Goal: Task Accomplishment & Management: Complete application form

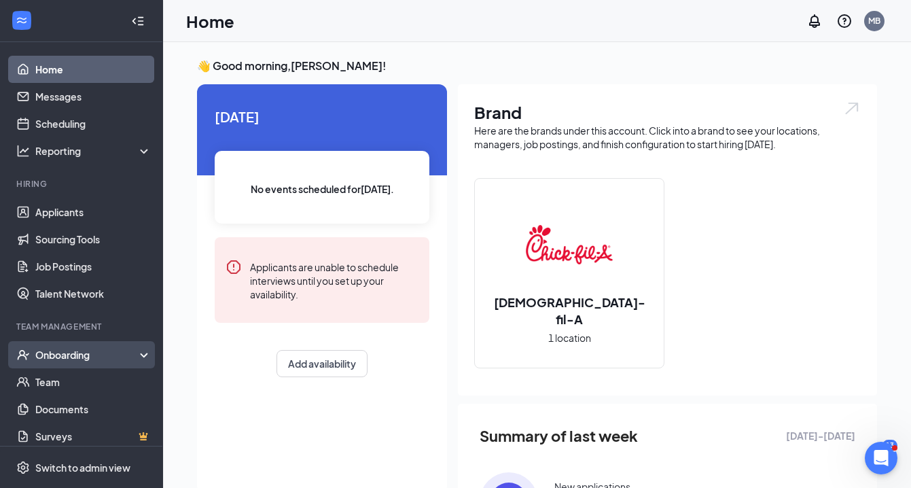
click at [95, 354] on div "Onboarding" at bounding box center [87, 355] width 105 height 14
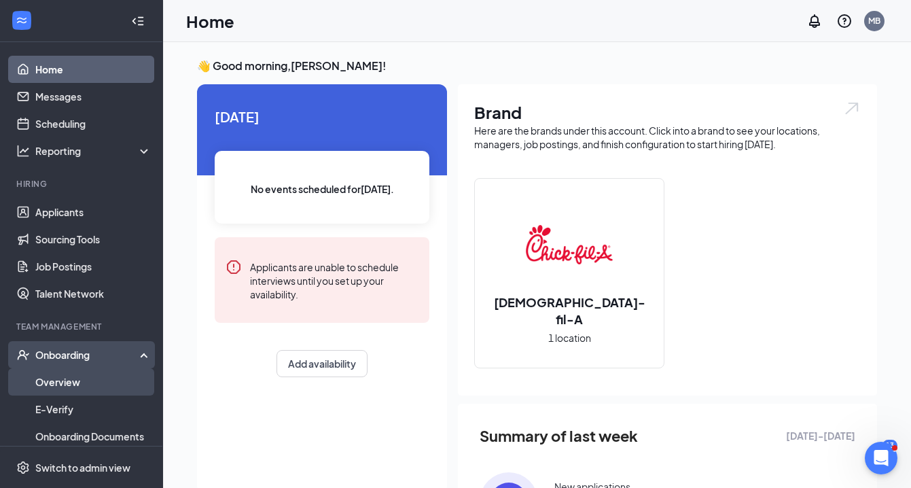
click at [65, 384] on link "Overview" at bounding box center [93, 381] width 116 height 27
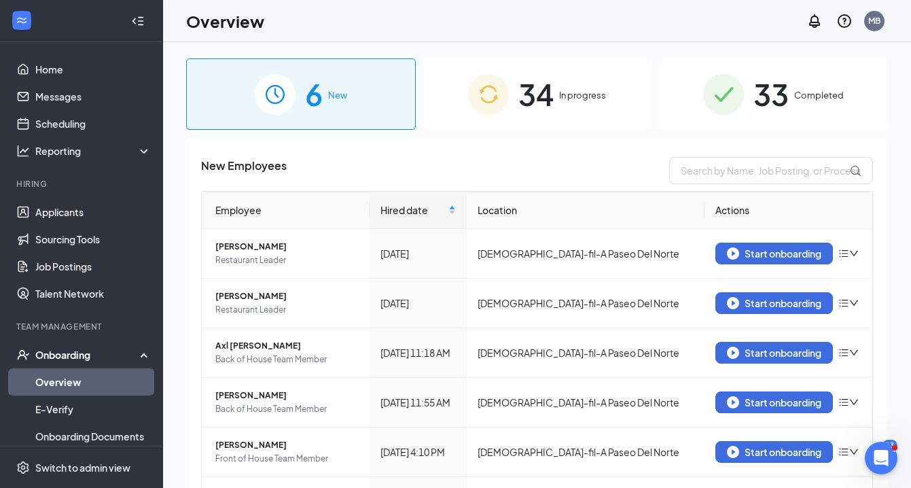
click at [556, 95] on div "34 In progress" at bounding box center [537, 93] width 230 height 71
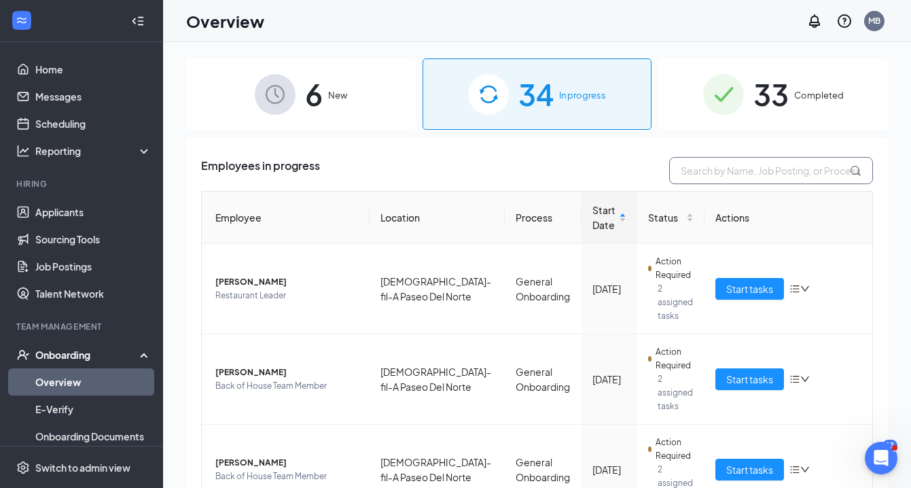
click at [687, 173] on input "text" at bounding box center [771, 170] width 204 height 27
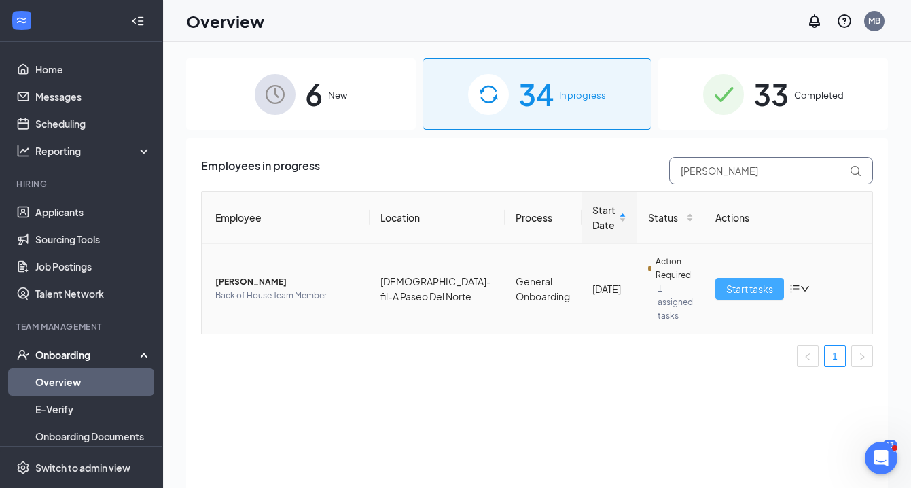
type input "Raelyn"
click at [746, 281] on span "Start tasks" at bounding box center [749, 288] width 47 height 15
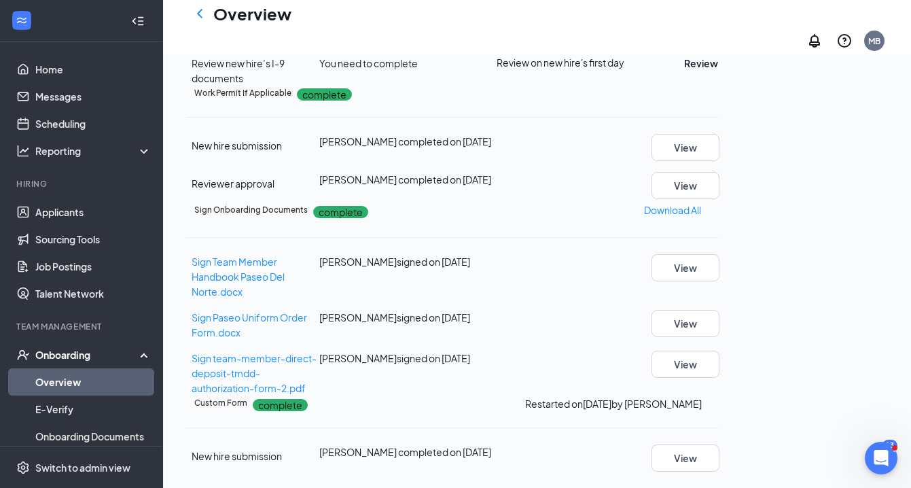
scroll to position [365, 0]
click at [718, 71] on button "Review" at bounding box center [701, 63] width 34 height 15
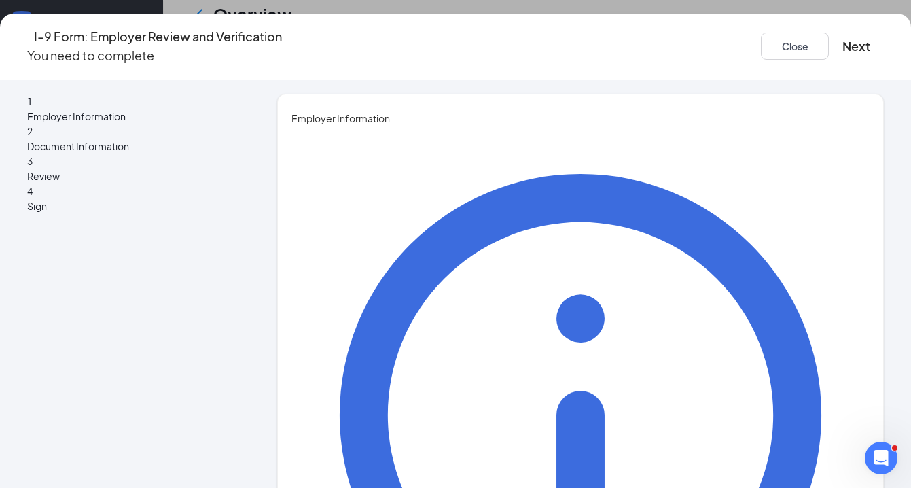
type input "Margaret"
type input "Brown"
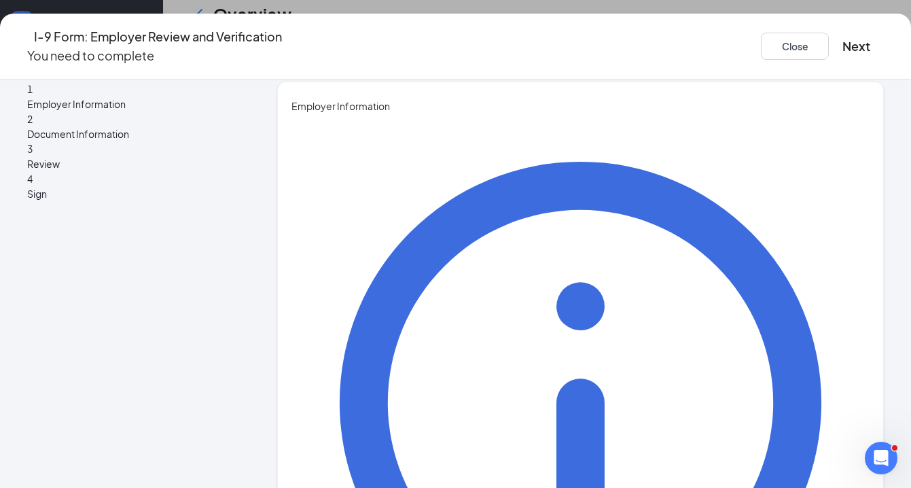
scroll to position [567, 0]
type input "Care Director"
click at [842, 40] on button "Next" at bounding box center [856, 46] width 28 height 19
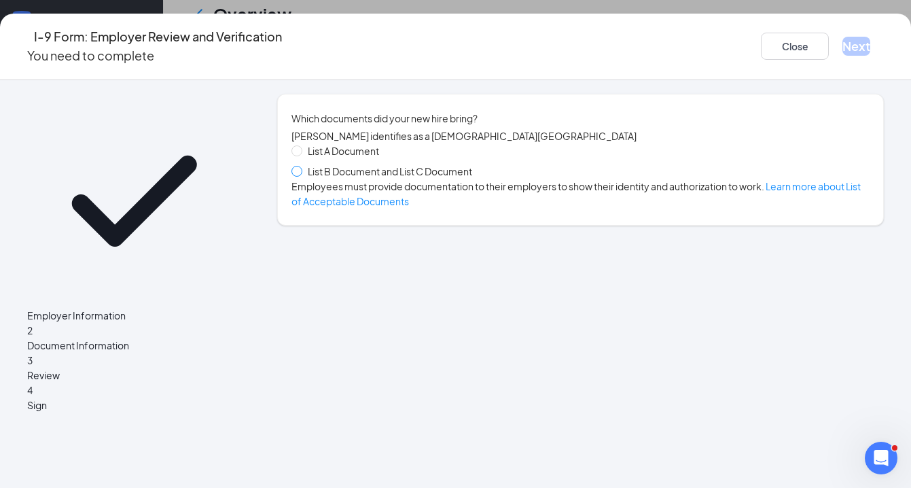
click at [301, 166] on input "List B Document and List C Document" at bounding box center [296, 171] width 10 height 10
radio input "true"
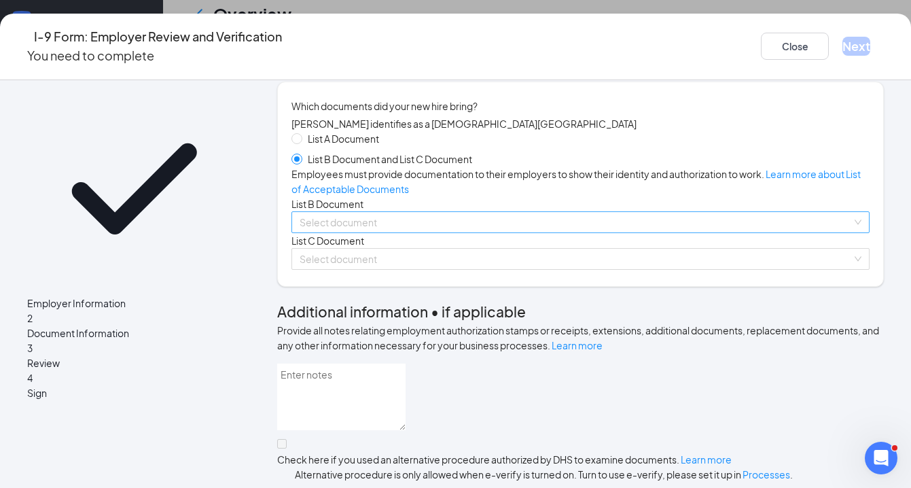
click at [352, 232] on input "search" at bounding box center [575, 222] width 552 height 20
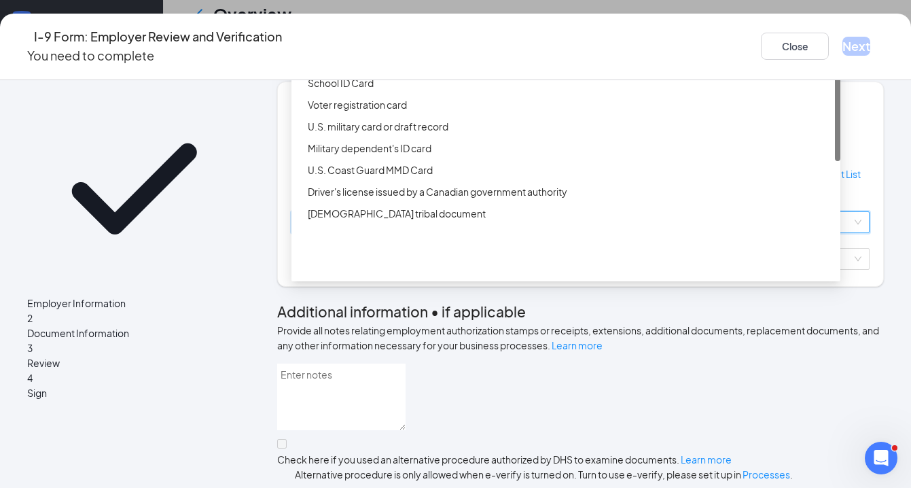
click at [399, 47] on div "Driver’s License issued by U.S State or outlying US possession" at bounding box center [570, 39] width 524 height 15
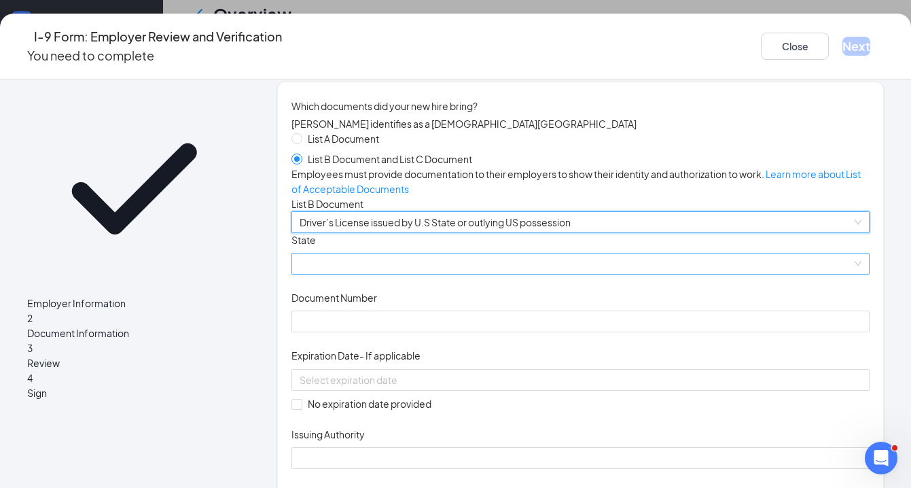
click at [340, 274] on span at bounding box center [580, 263] width 562 height 20
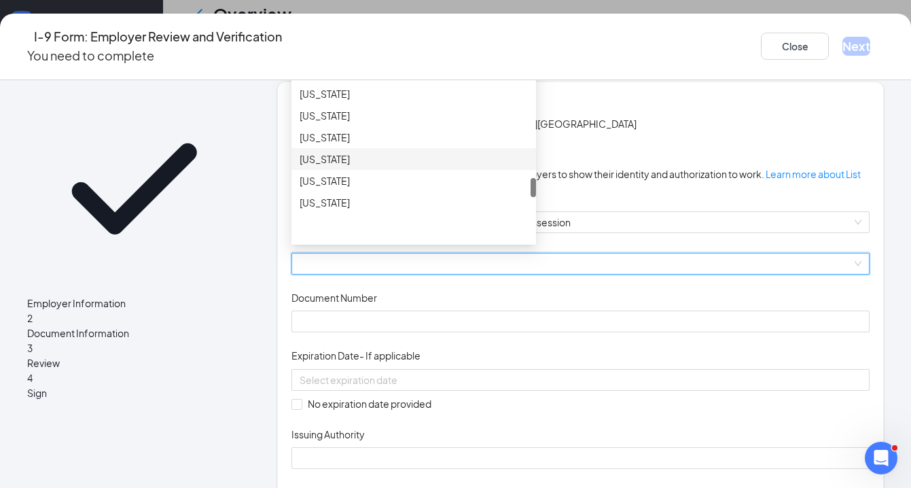
scroll to position [1003, 0]
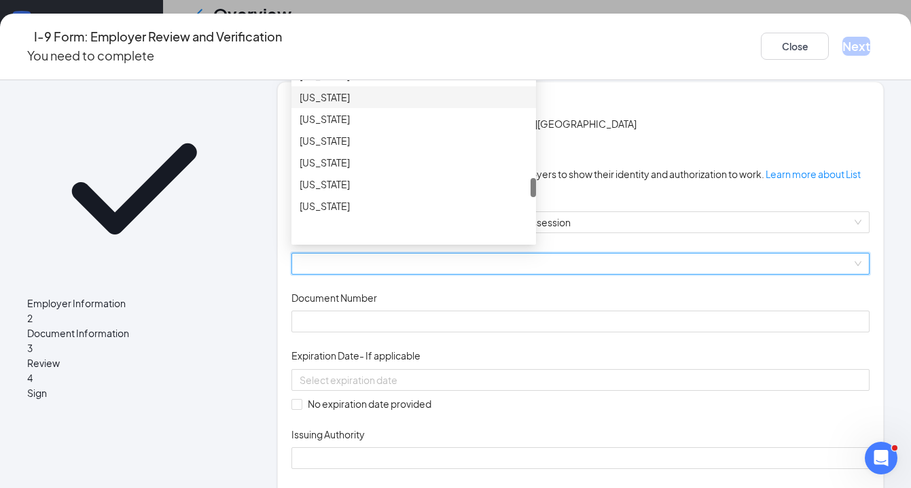
click at [351, 105] on div "New Mexico" at bounding box center [413, 97] width 228 height 15
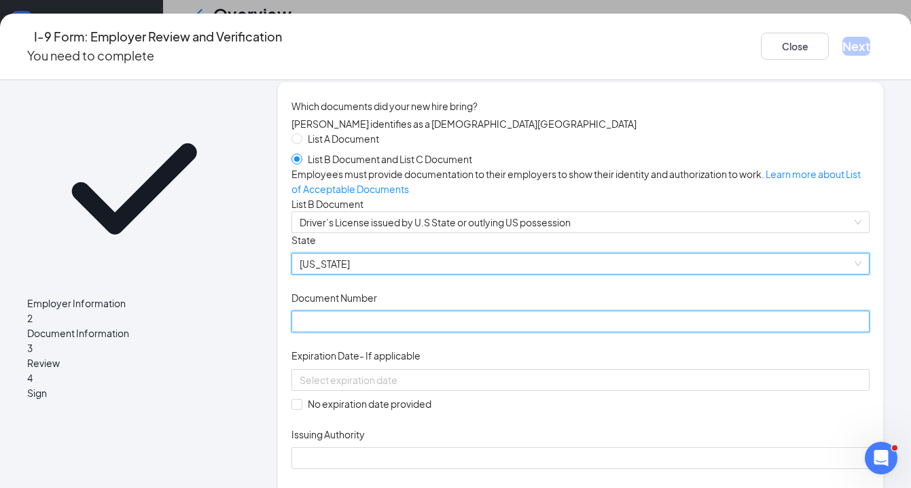
click at [328, 332] on input "Document Number" at bounding box center [580, 321] width 578 height 22
click at [534, 274] on span "New Mexico" at bounding box center [580, 263] width 562 height 20
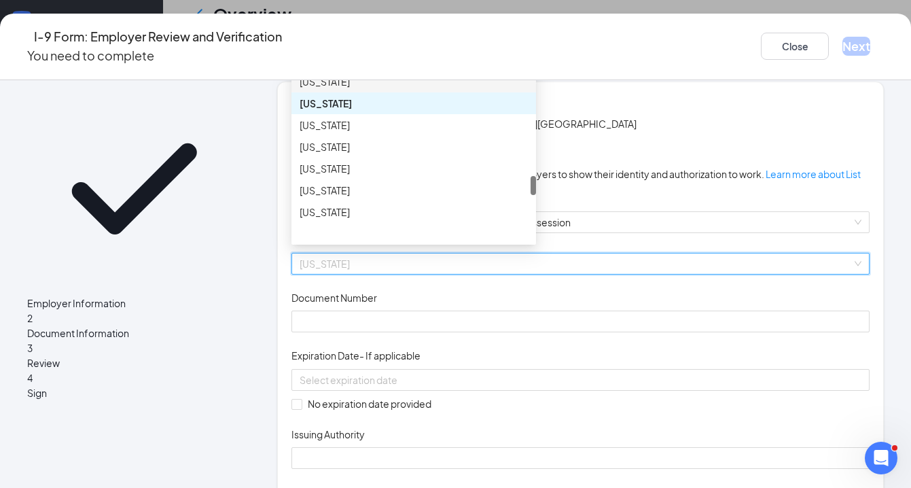
scroll to position [988, 0]
click at [333, 132] on div "New York" at bounding box center [413, 124] width 228 height 15
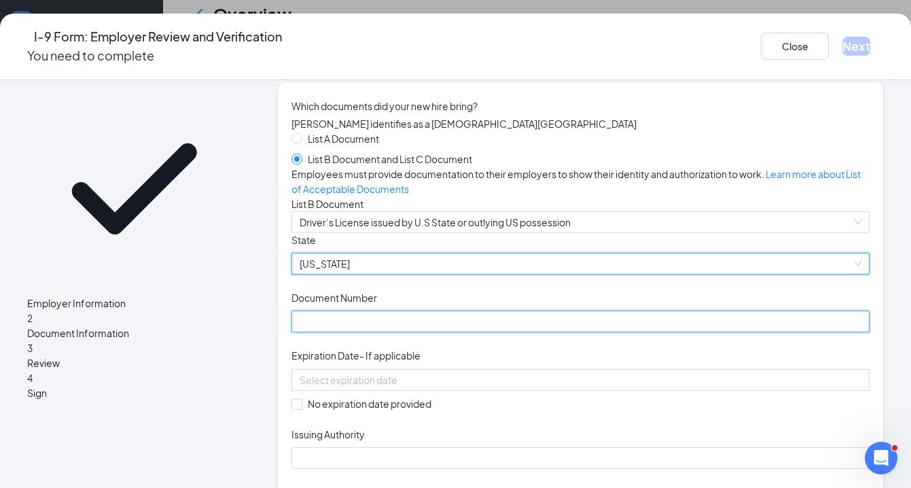
click at [322, 332] on input "Document Number" at bounding box center [580, 321] width 578 height 22
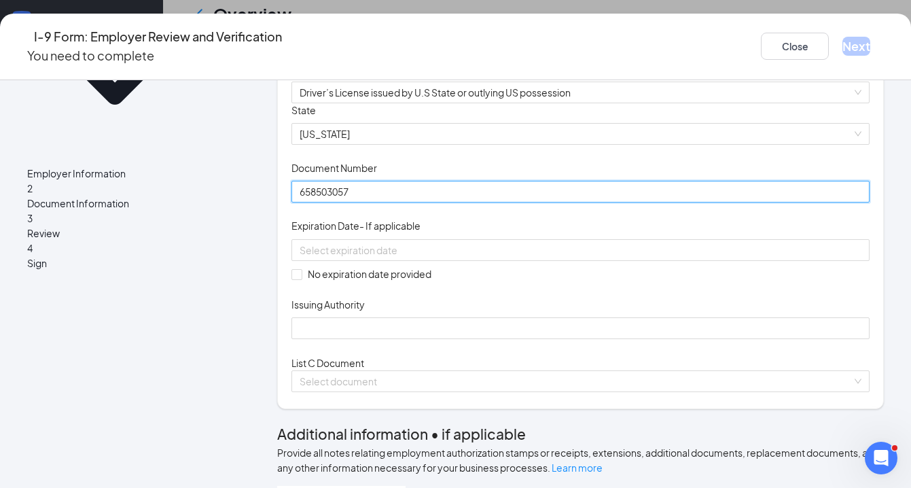
scroll to position [149, 0]
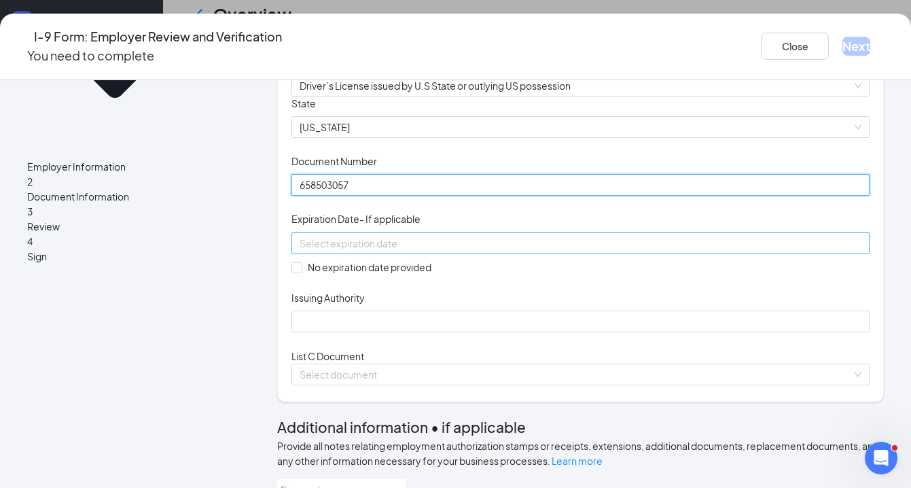
type input "658503057"
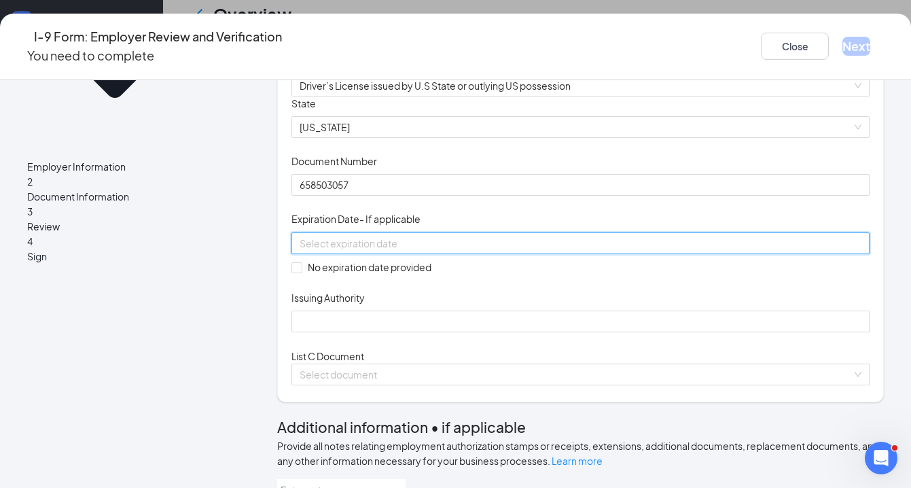
click at [341, 251] on input at bounding box center [578, 243] width 559 height 15
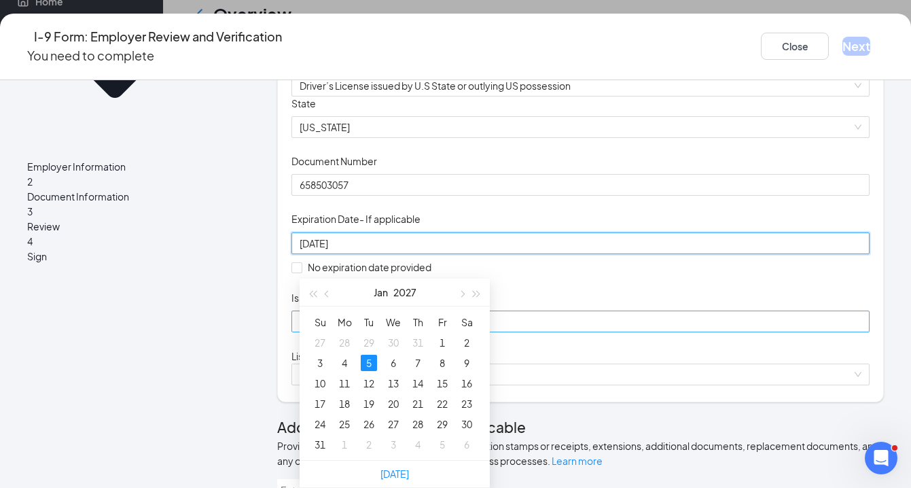
type input "01/05/2027"
click at [339, 332] on input "Issuing Authority" at bounding box center [580, 321] width 578 height 22
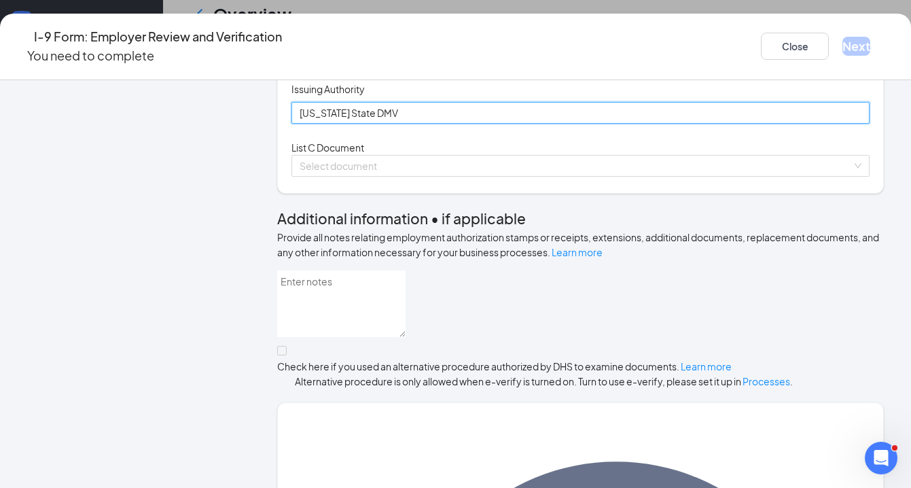
scroll to position [363, 0]
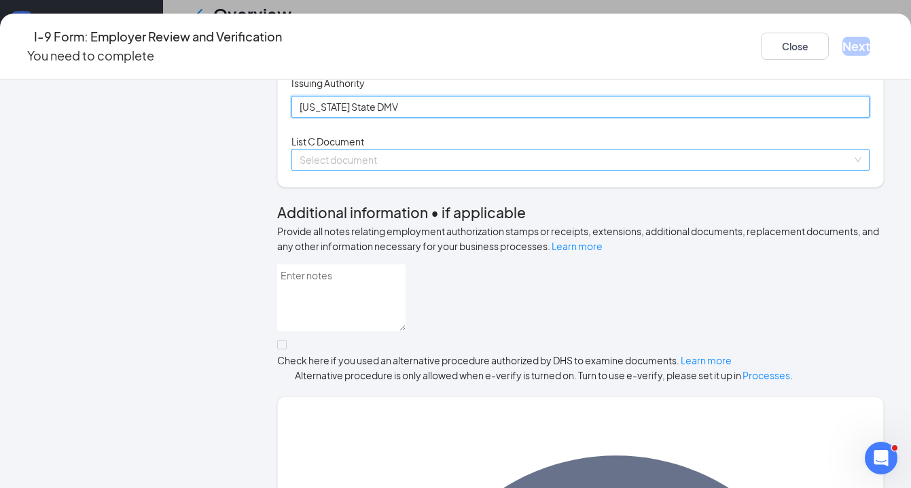
type input "New York State DMV"
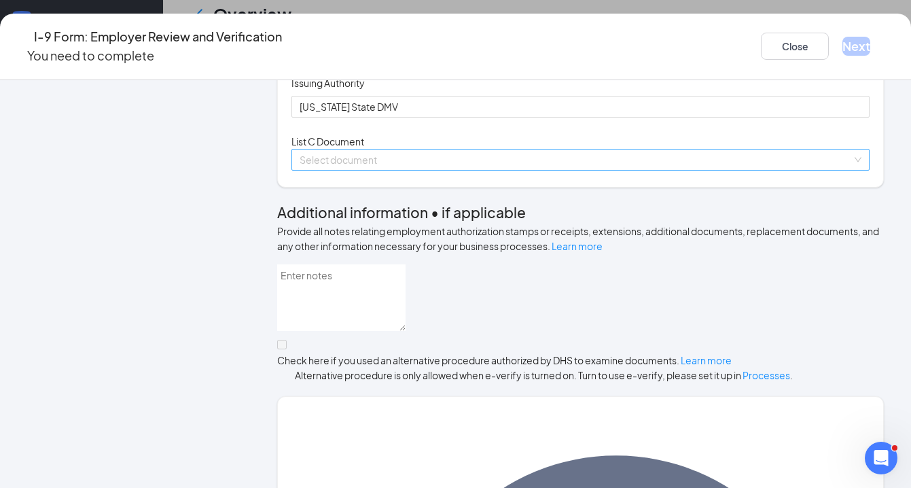
click at [342, 170] on div "Select document" at bounding box center [580, 160] width 578 height 22
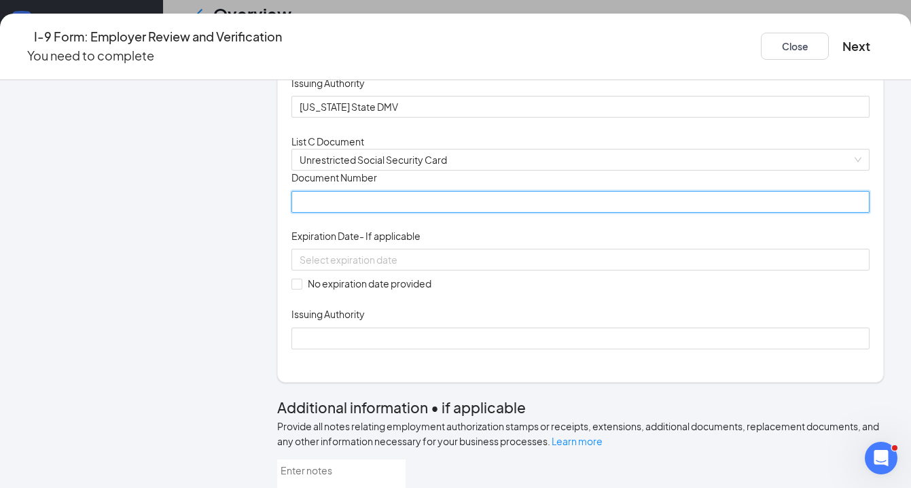
click at [342, 213] on input "Document Number" at bounding box center [580, 202] width 578 height 22
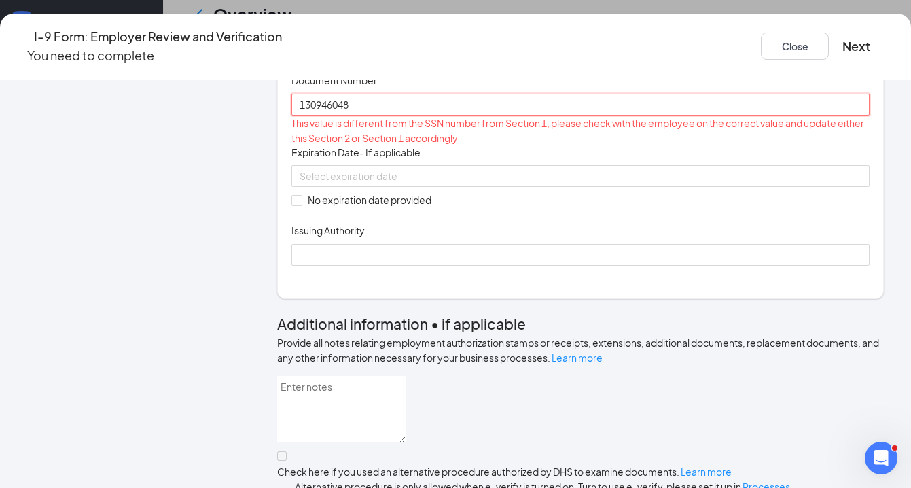
scroll to position [477, 0]
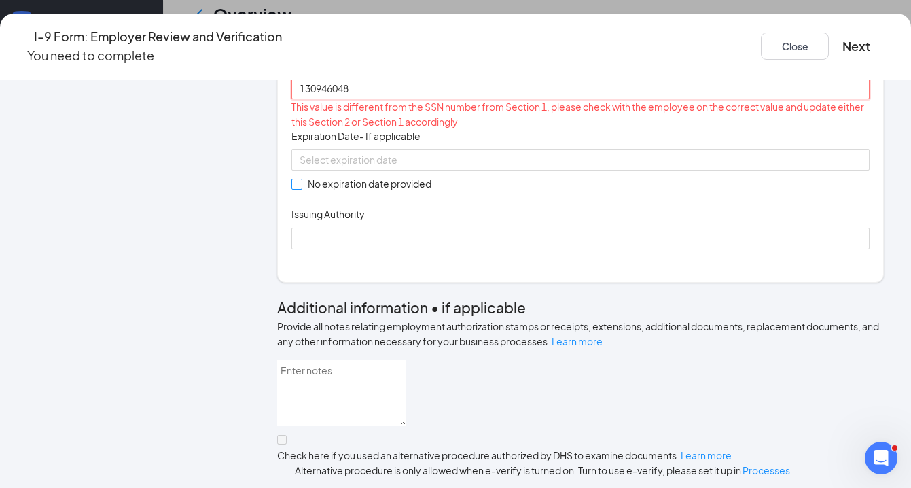
type input "130946048"
click at [301, 188] on input "No expiration date provided" at bounding box center [296, 184] width 10 height 10
checkbox input "true"
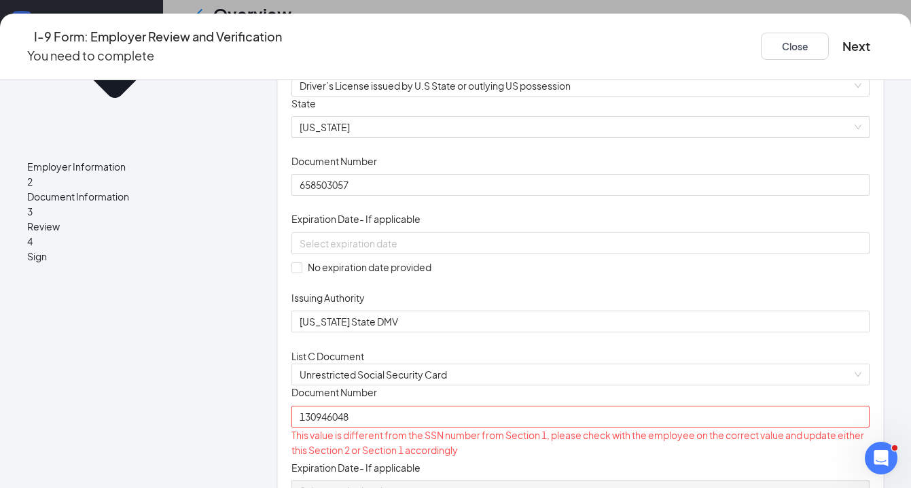
scroll to position [127, 0]
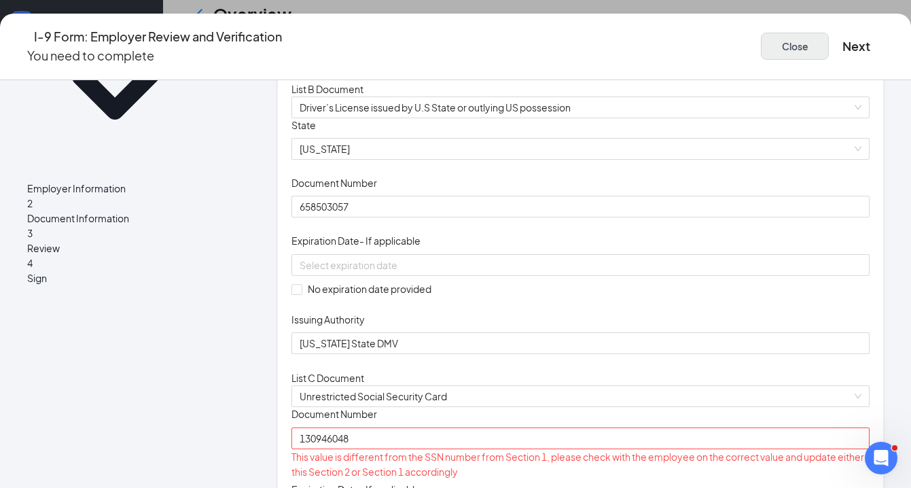
click at [761, 41] on button "Close" at bounding box center [795, 46] width 68 height 27
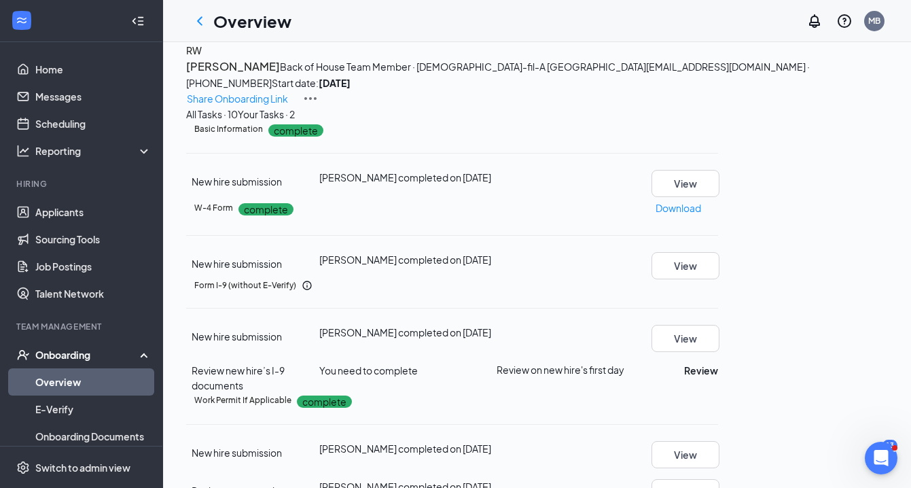
scroll to position [14, 0]
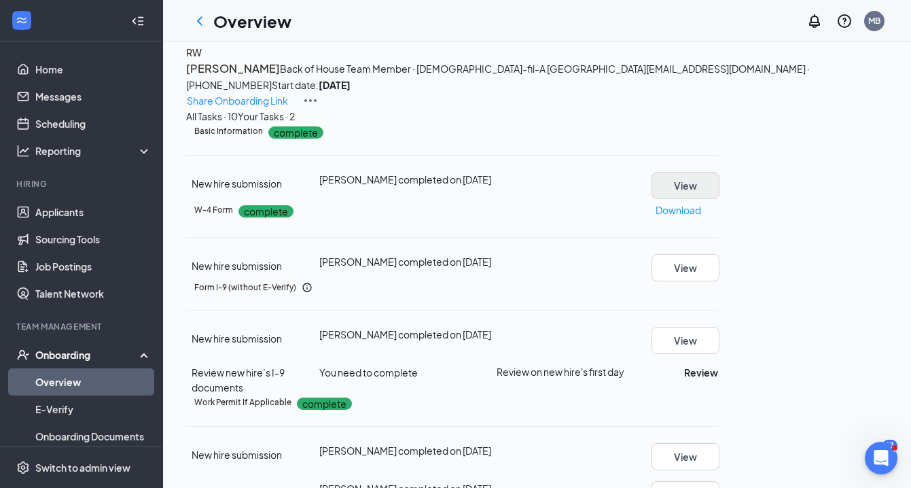
click at [719, 199] on button "View" at bounding box center [685, 185] width 68 height 27
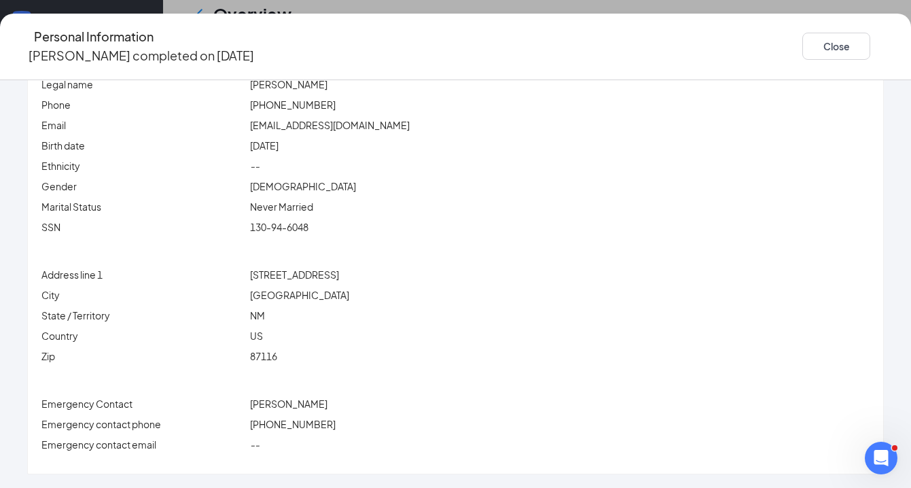
scroll to position [117, 0]
click at [802, 39] on button "Close" at bounding box center [836, 46] width 68 height 27
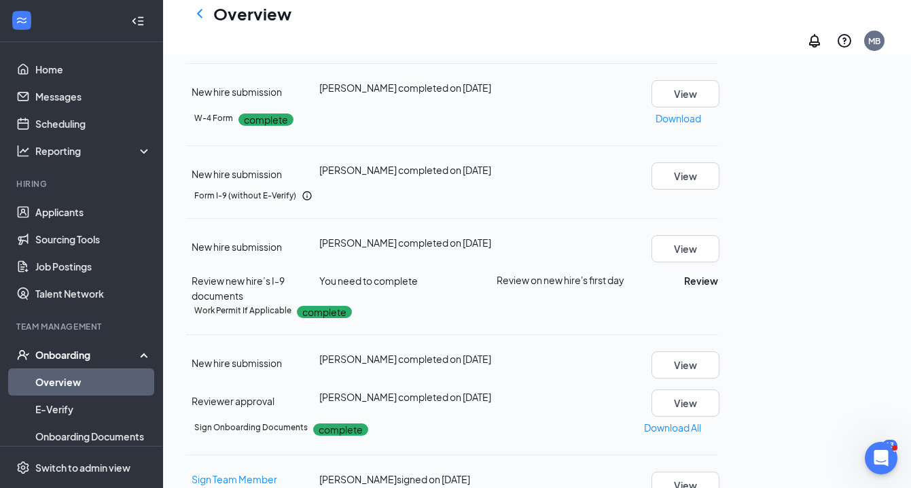
scroll to position [240, 0]
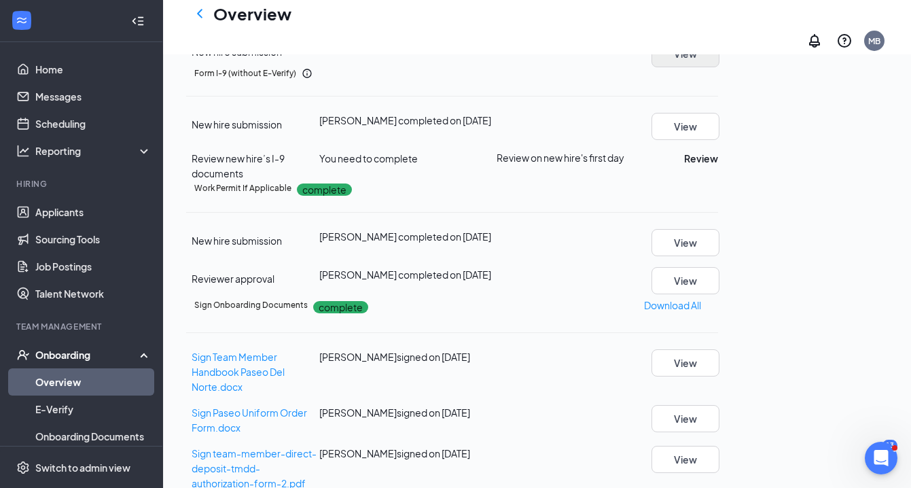
click at [719, 67] on button "View" at bounding box center [685, 53] width 68 height 27
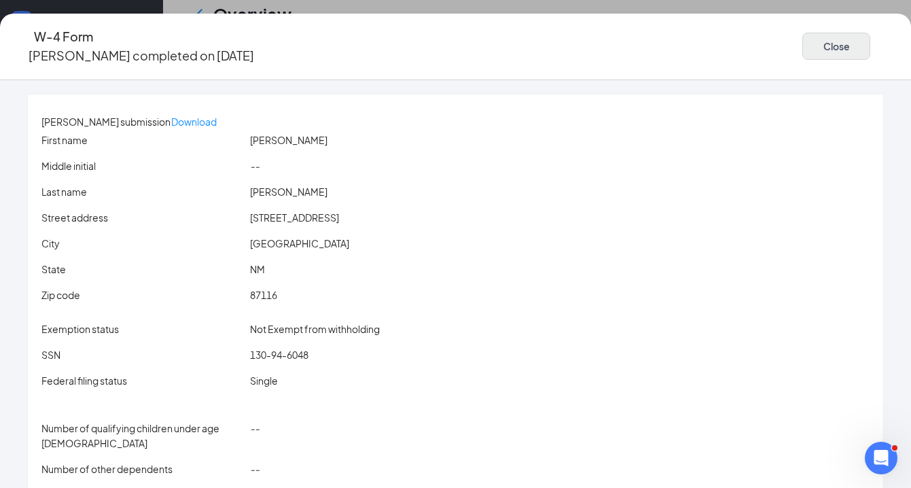
click at [802, 45] on button "Close" at bounding box center [836, 46] width 68 height 27
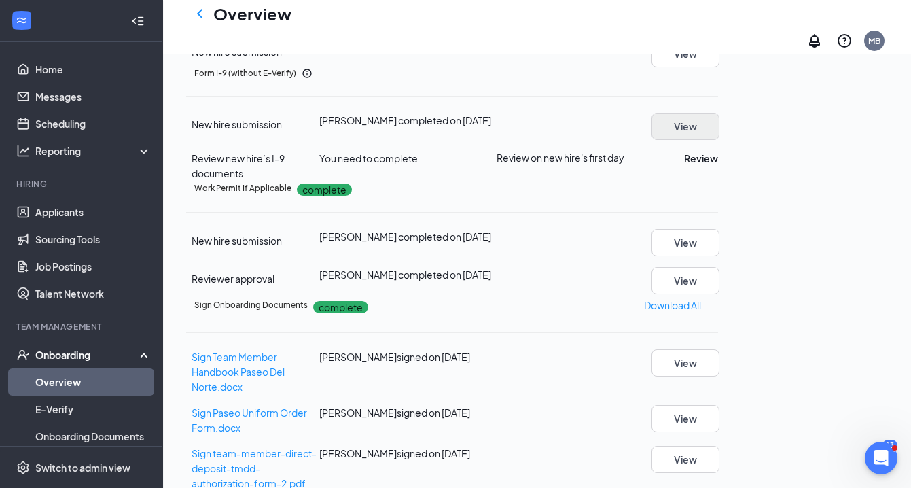
click at [719, 140] on button "View" at bounding box center [685, 126] width 68 height 27
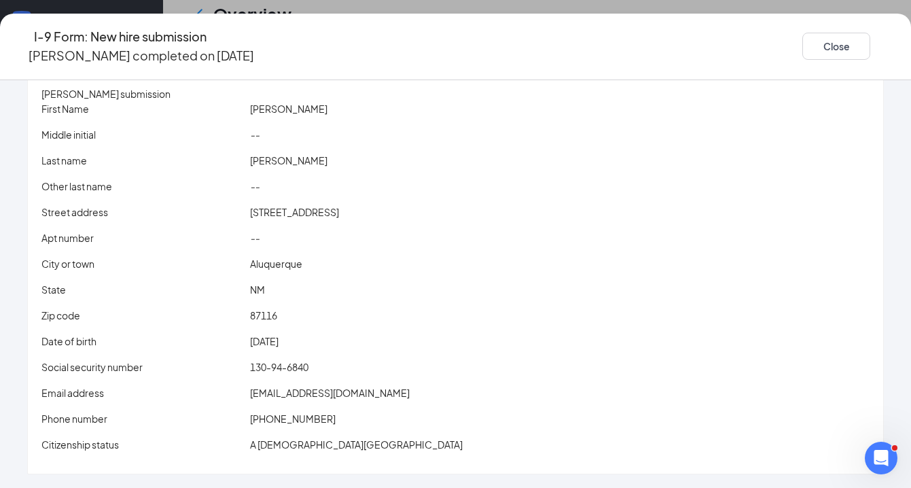
scroll to position [426, 0]
click at [802, 43] on button "Close" at bounding box center [836, 46] width 68 height 27
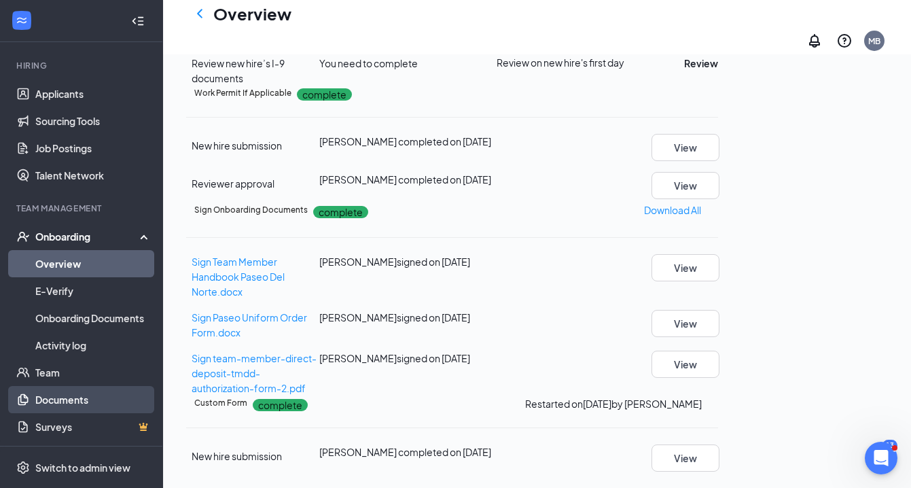
scroll to position [118, 0]
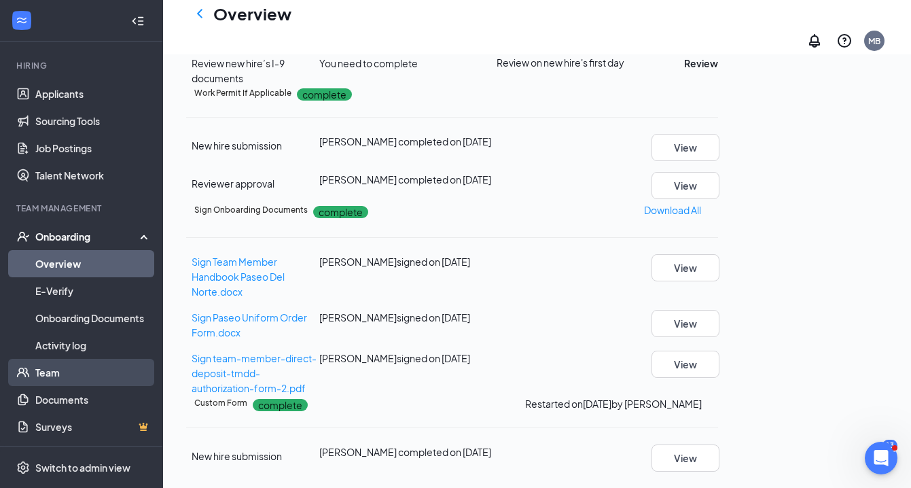
click at [53, 371] on link "Team" at bounding box center [93, 372] width 116 height 27
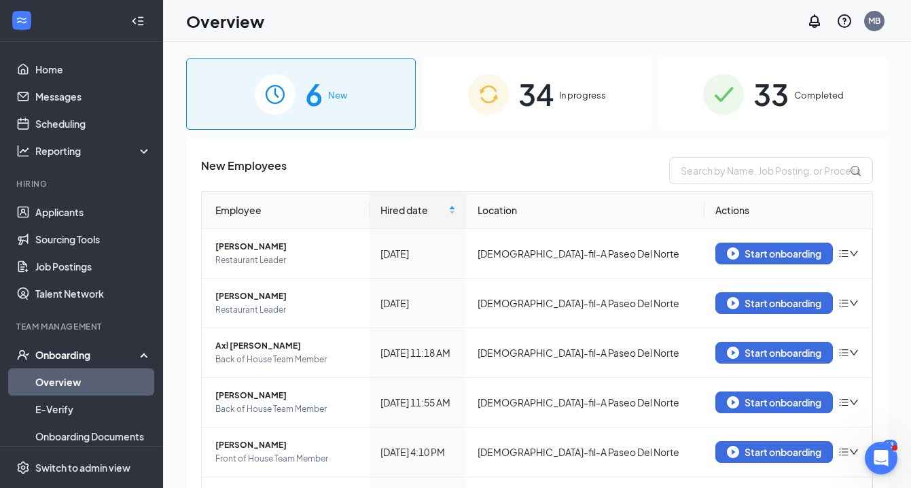
click at [575, 99] on span "In progress" at bounding box center [582, 95] width 47 height 14
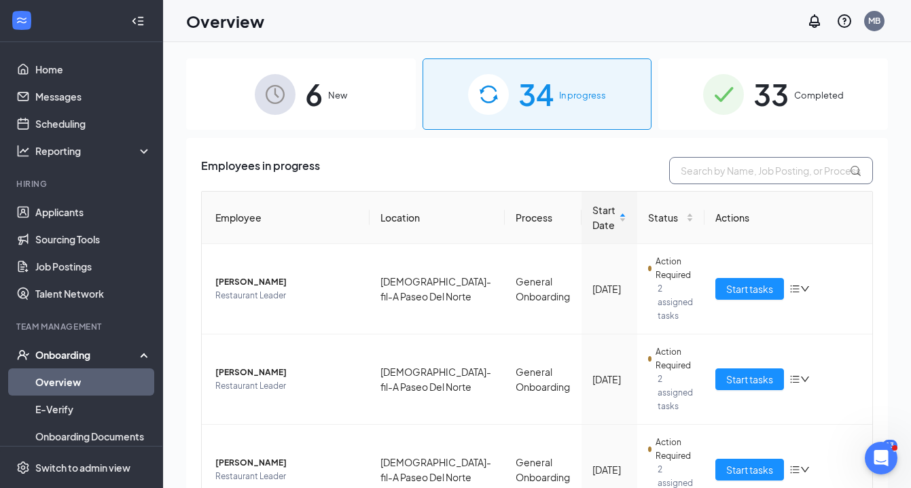
click at [692, 172] on input "text" at bounding box center [771, 170] width 204 height 27
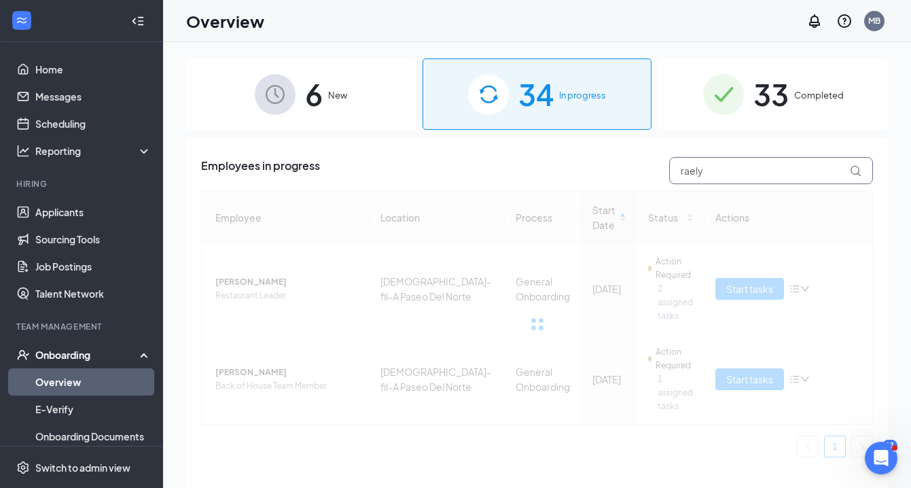
type input "raelyn"
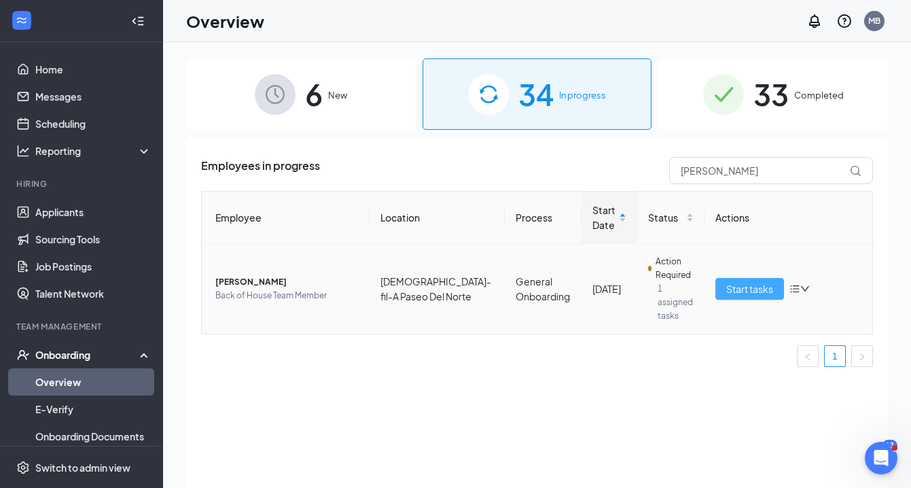
drag, startPoint x: 726, startPoint y: 184, endPoint x: 749, endPoint y: 282, distance: 100.5
click at [749, 282] on span "Start tasks" at bounding box center [749, 288] width 47 height 15
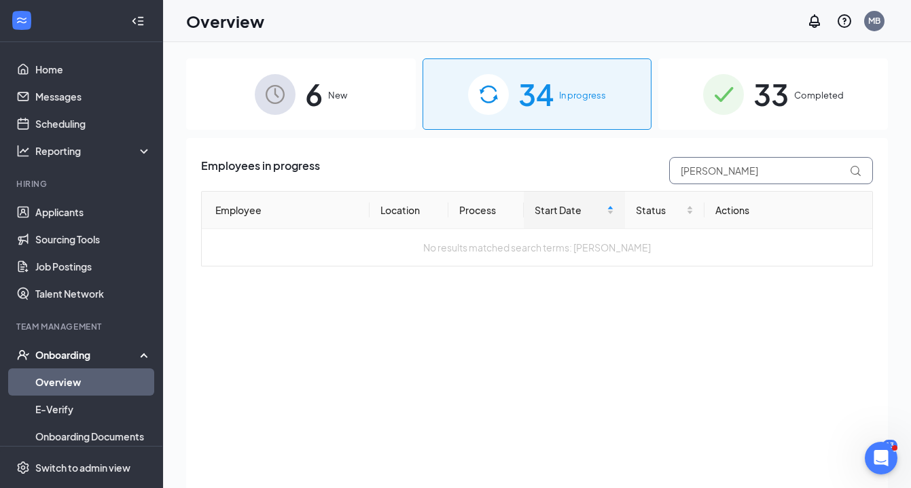
click at [712, 175] on input "Jaelyn" at bounding box center [771, 170] width 204 height 27
type input "J"
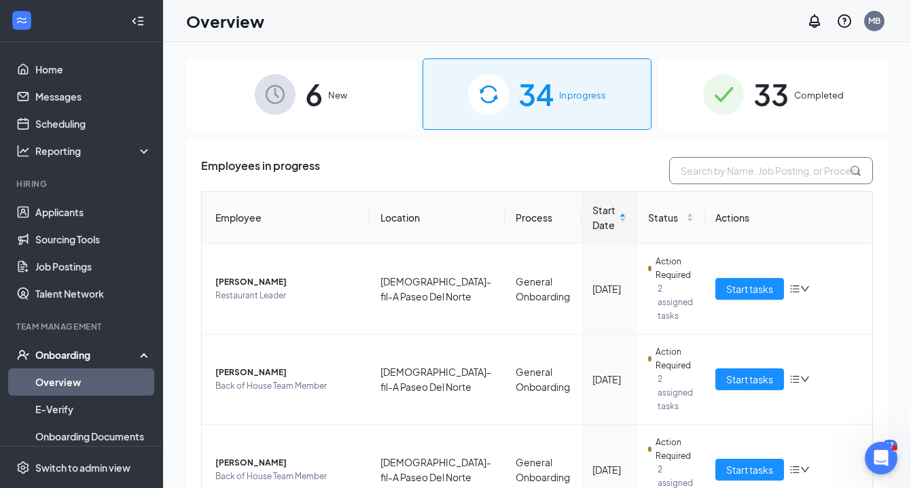
click at [687, 170] on input "text" at bounding box center [771, 170] width 204 height 27
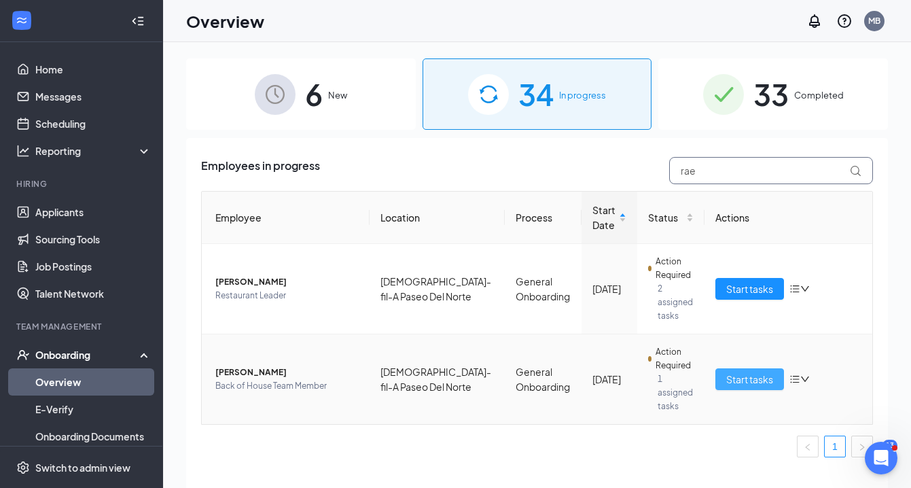
type input "rae"
click at [752, 371] on span "Start tasks" at bounding box center [749, 378] width 47 height 15
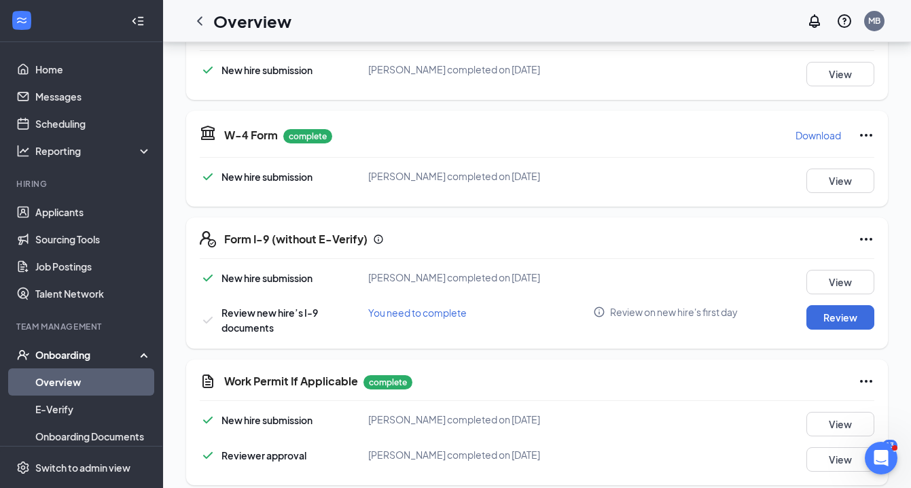
scroll to position [244, 0]
click at [864, 238] on icon "Ellipses" at bounding box center [866, 238] width 16 height 16
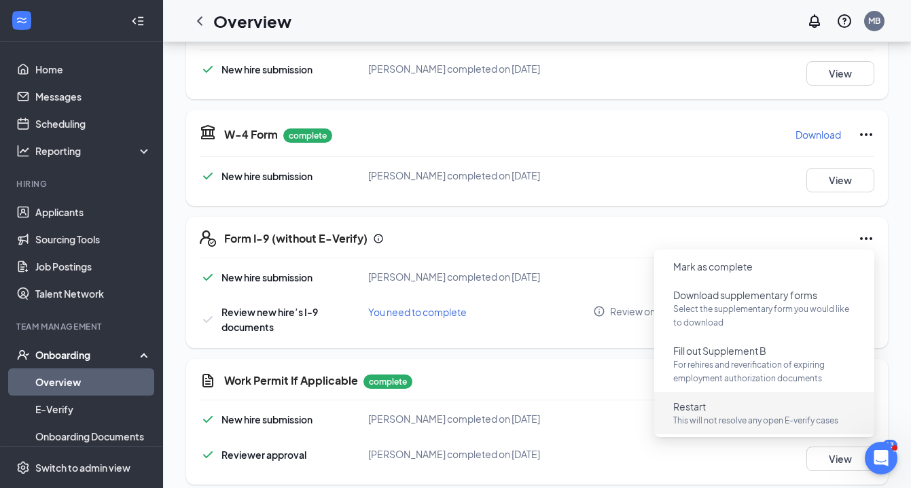
click at [692, 409] on span "Restart" at bounding box center [689, 406] width 33 height 14
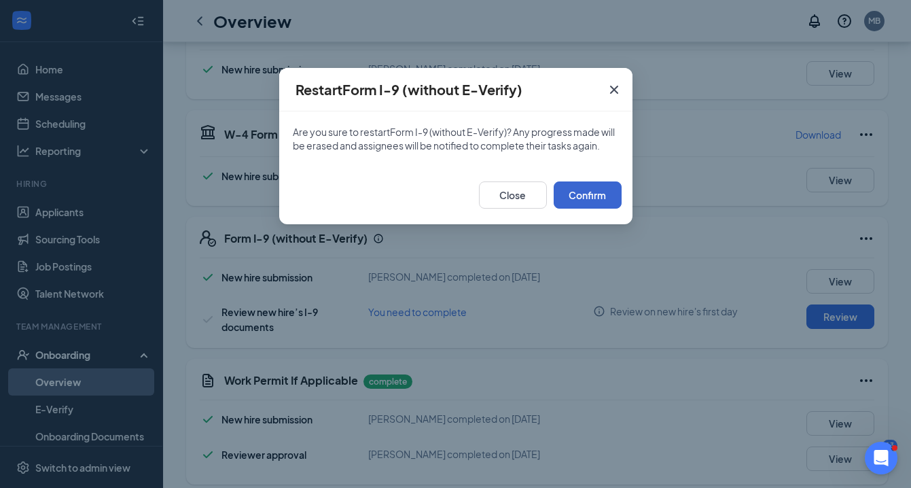
click at [587, 194] on button "Confirm" at bounding box center [587, 194] width 68 height 27
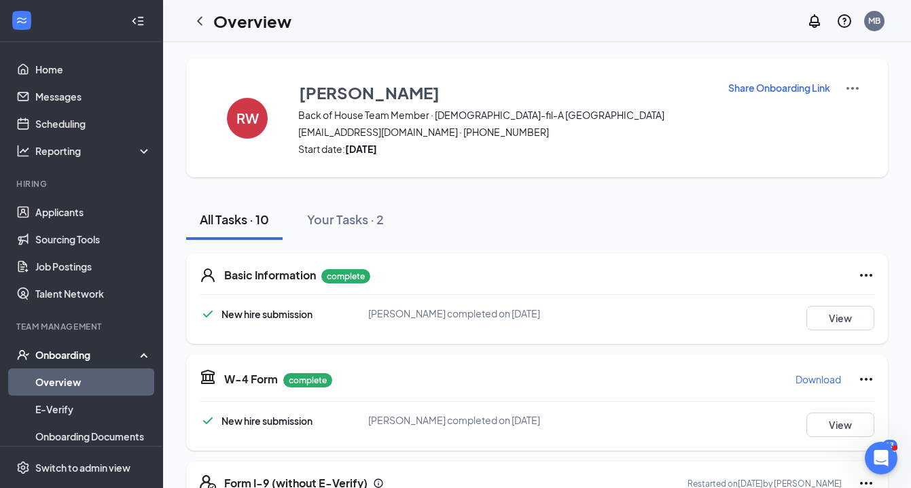
scroll to position [0, 0]
click at [773, 84] on p "Share Onboarding Link" at bounding box center [779, 88] width 102 height 14
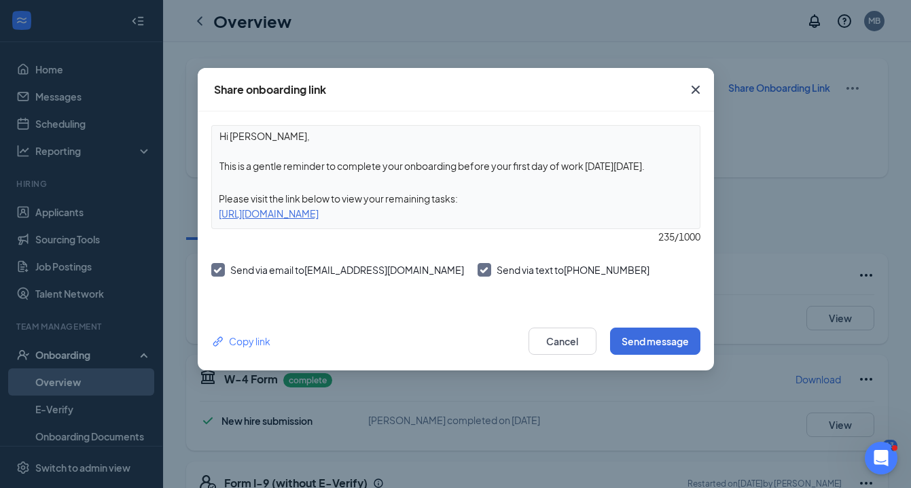
drag, startPoint x: 655, startPoint y: 166, endPoint x: 208, endPoint y: 165, distance: 446.8
click at [208, 165] on div "Hi Raelyn, This is a gentle reminder to complete your onboarding before your fi…" at bounding box center [456, 211] width 516 height 200
click at [613, 166] on textarea "Hi Raelyn, Hey! You accidentally entered your social security number incorrectl…" at bounding box center [456, 151] width 488 height 50
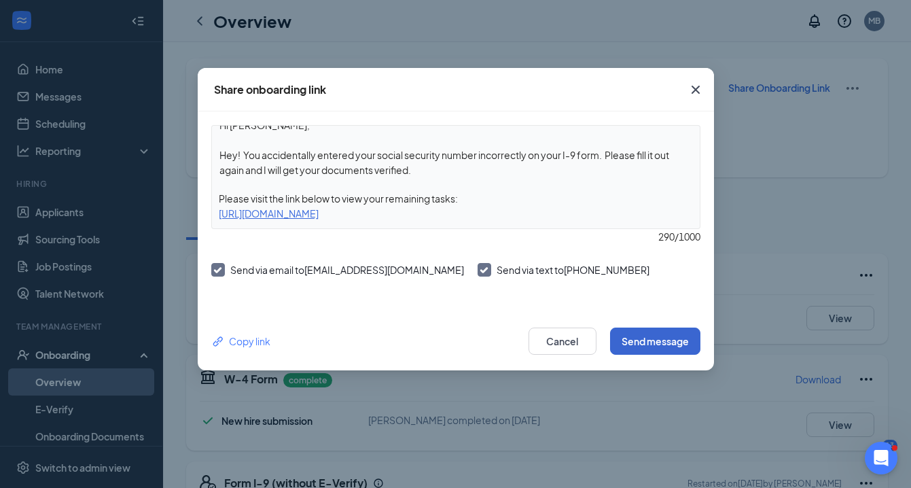
type textarea "Hi Raelyn, Hey! You accidentally entered your social security number incorrectl…"
click at [648, 341] on button "Send message" at bounding box center [655, 340] width 90 height 27
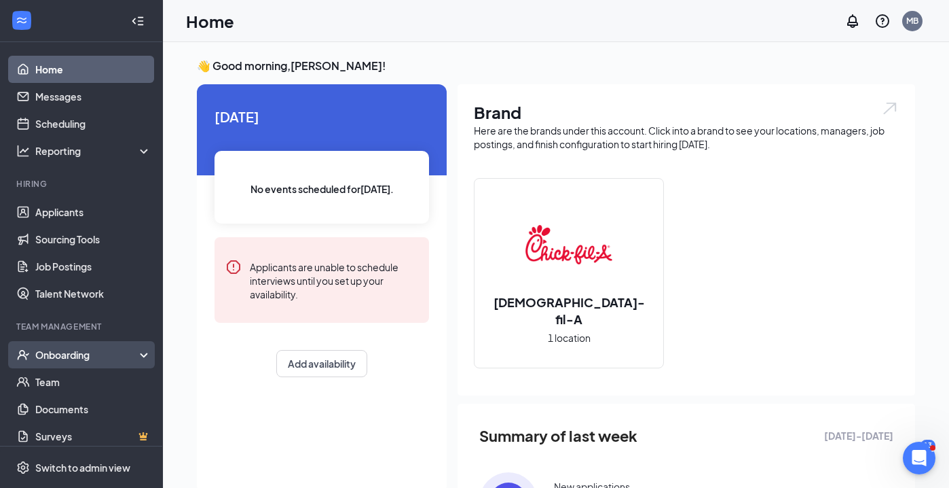
click at [89, 357] on div "Onboarding" at bounding box center [87, 355] width 105 height 14
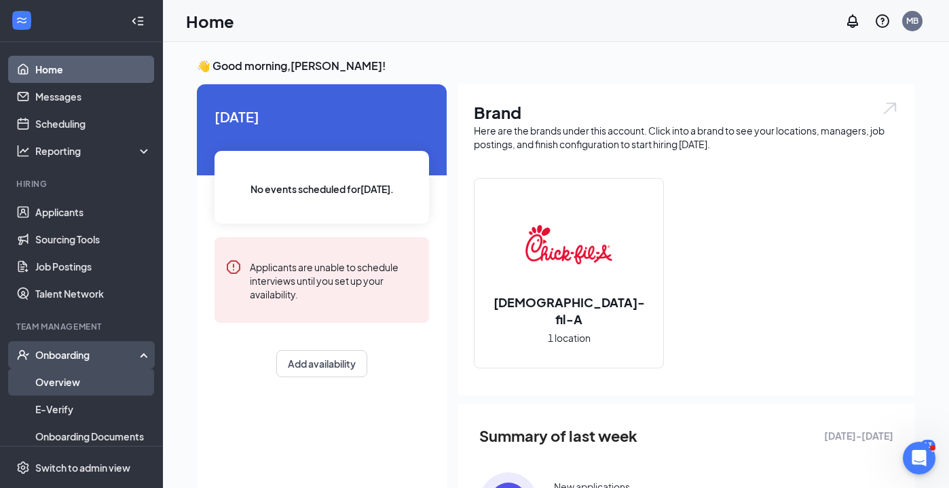
click at [68, 379] on link "Overview" at bounding box center [93, 381] width 116 height 27
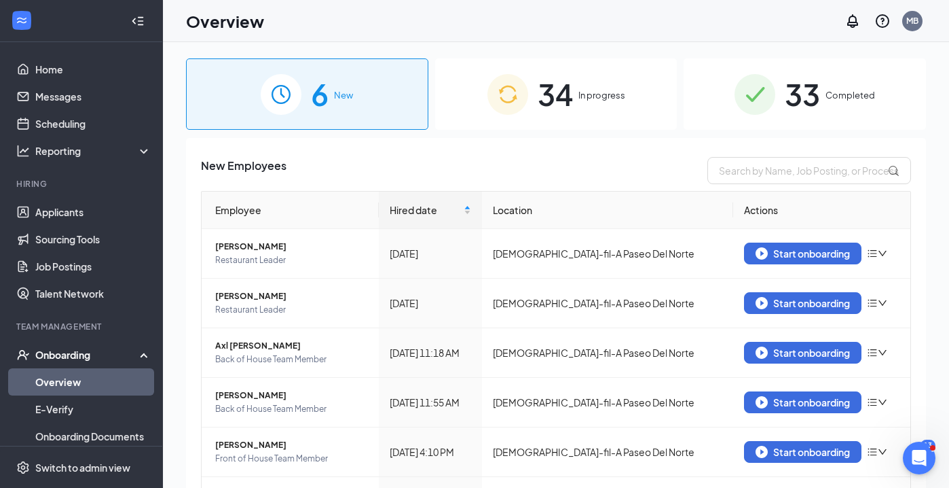
click at [600, 113] on div "34 In progress" at bounding box center [556, 93] width 242 height 71
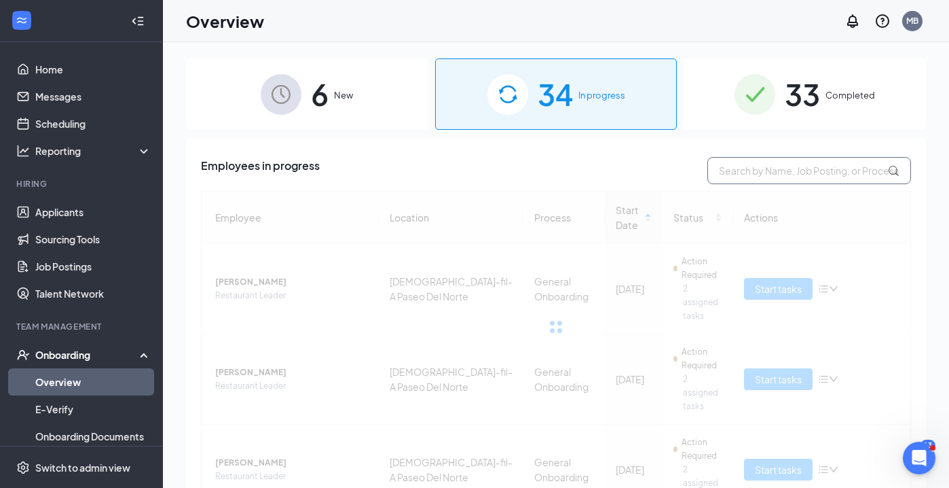
click at [731, 171] on input "text" at bounding box center [810, 170] width 204 height 27
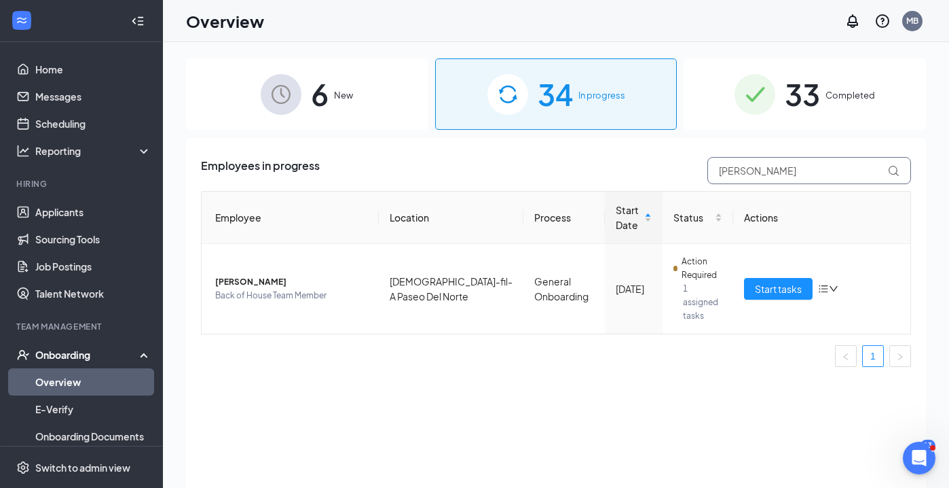
type input "Jaelyn"
drag, startPoint x: 740, startPoint y: 193, endPoint x: 776, endPoint y: 286, distance: 100.0
click at [776, 286] on span "Start tasks" at bounding box center [778, 288] width 47 height 15
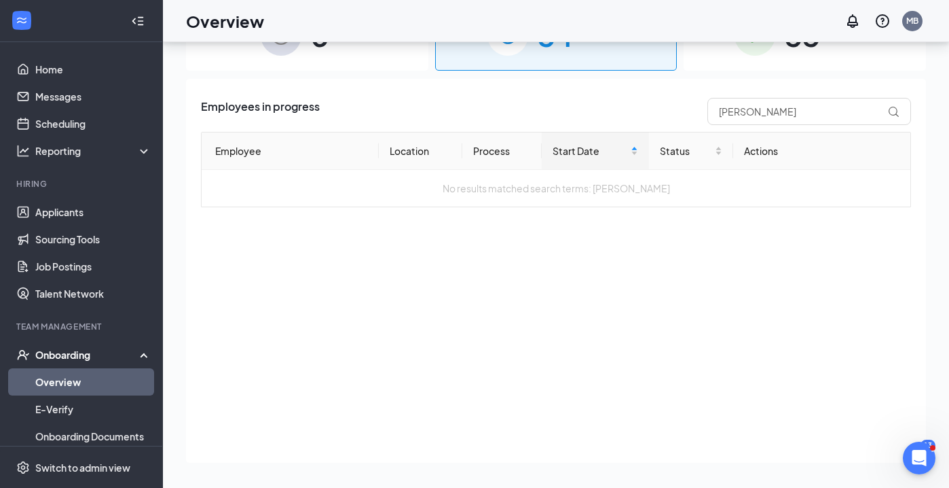
scroll to position [60, 0]
click at [723, 113] on input "Jaelyn" at bounding box center [810, 109] width 204 height 27
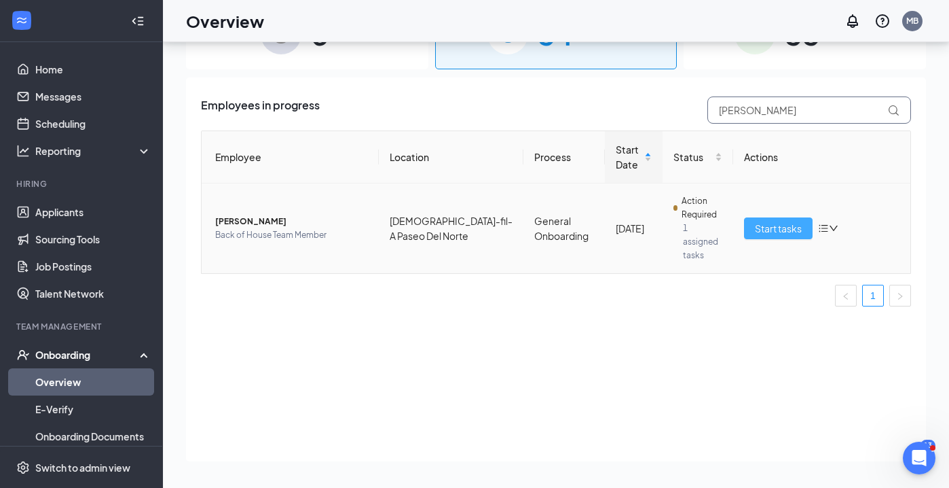
type input "raelyn"
click at [771, 221] on span "Start tasks" at bounding box center [778, 228] width 47 height 15
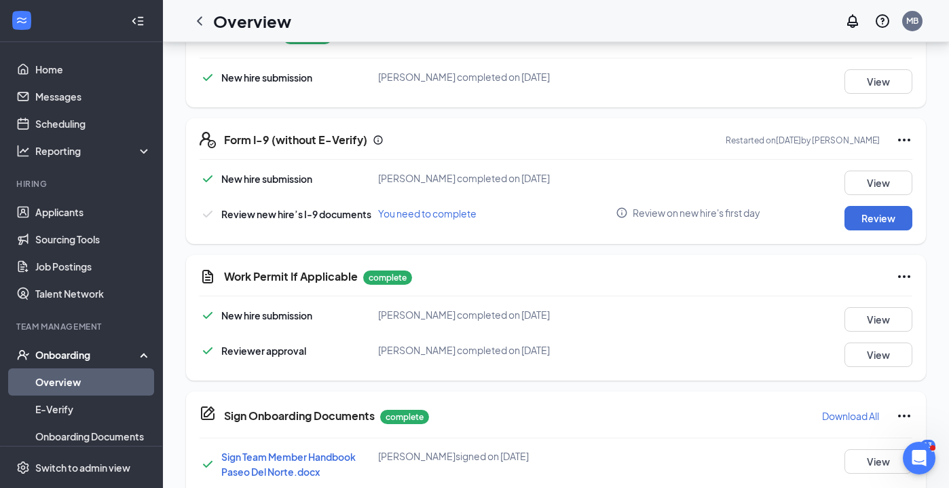
scroll to position [361, 0]
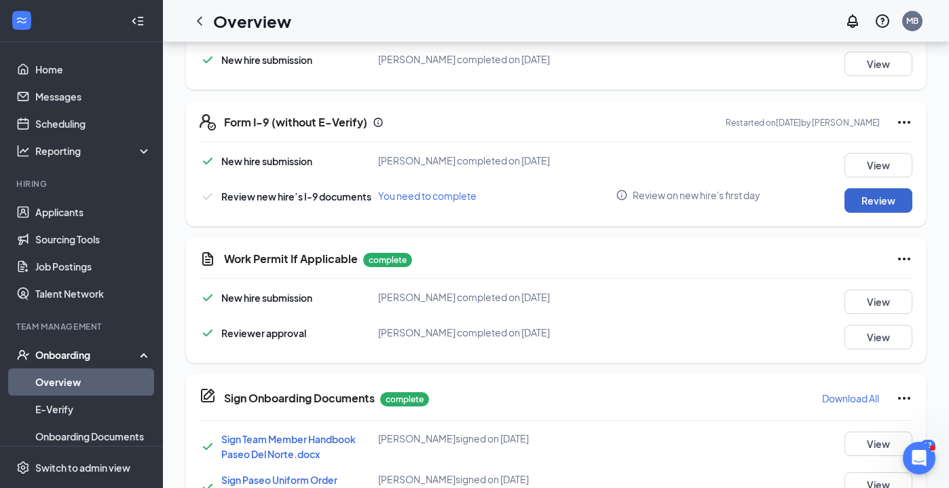
click at [875, 198] on button "Review" at bounding box center [879, 200] width 68 height 24
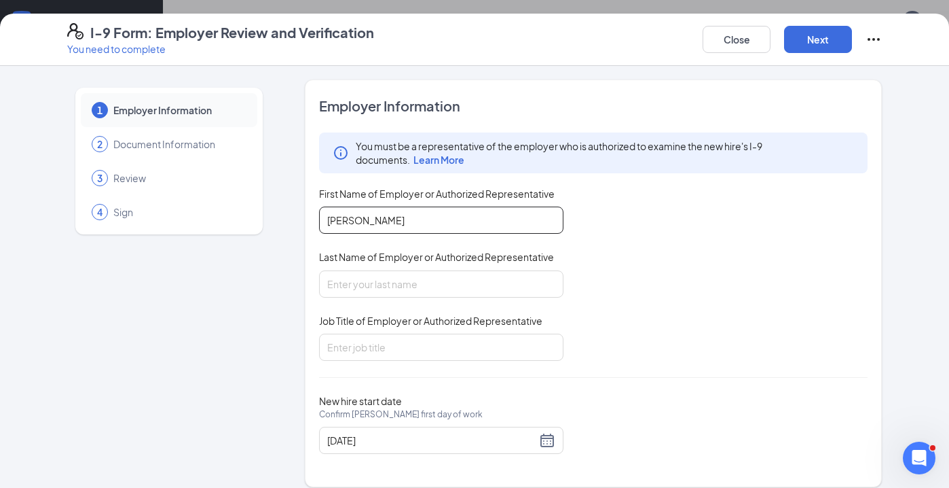
type input "[PERSON_NAME]"
type input "Brown"
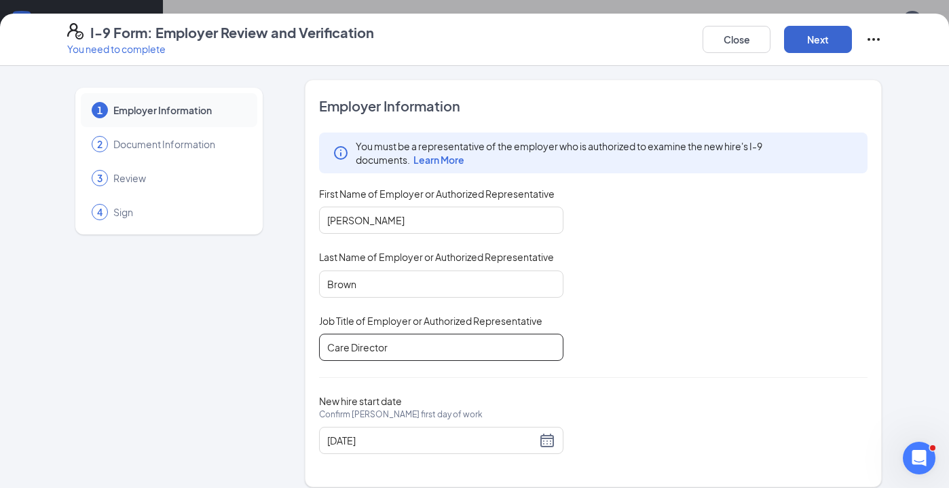
type input "Care Director"
click at [827, 41] on button "Next" at bounding box center [818, 39] width 68 height 27
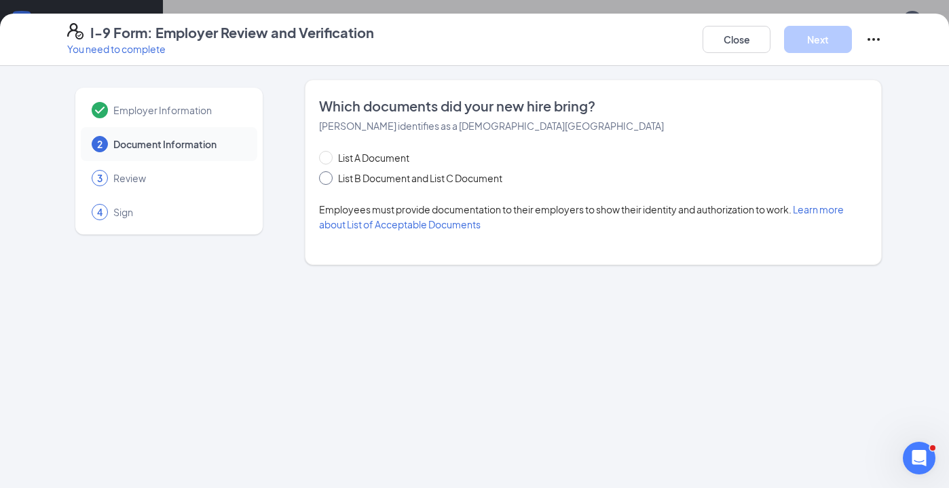
click at [326, 177] on input "List B Document and List C Document" at bounding box center [324, 176] width 10 height 10
radio input "true"
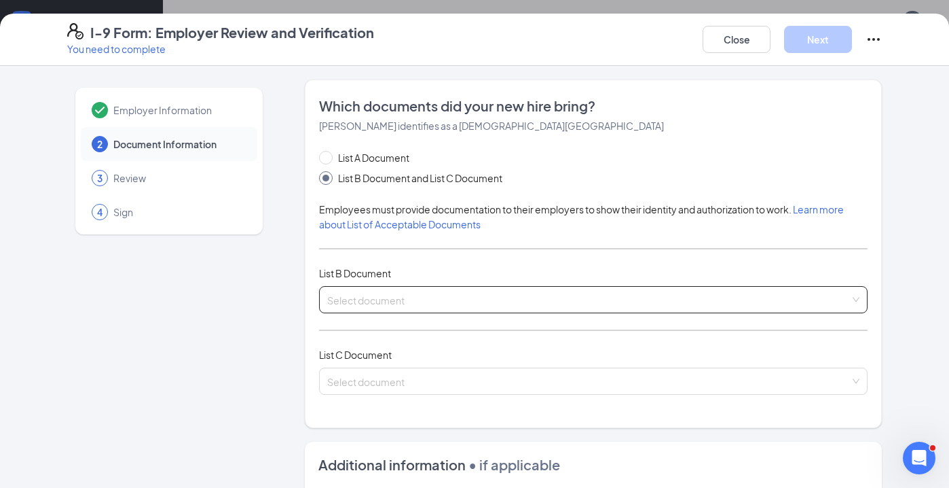
click at [359, 299] on input "search" at bounding box center [588, 297] width 523 height 20
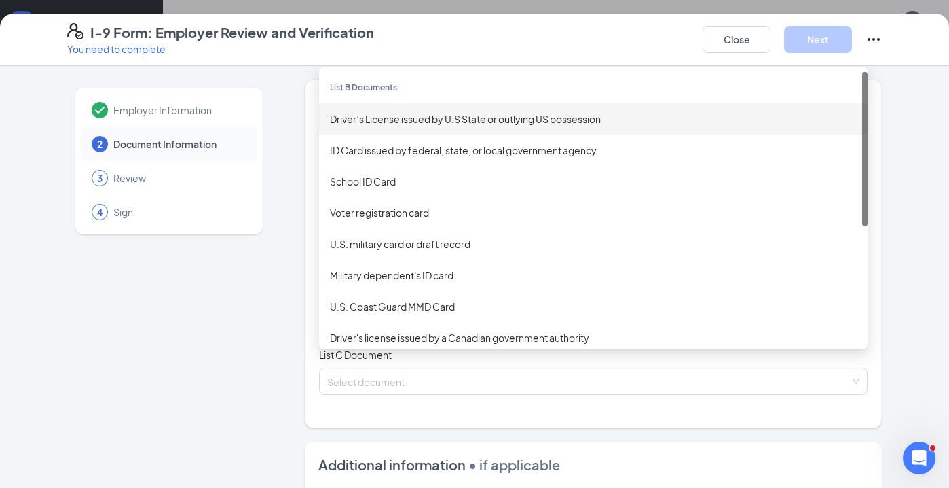
click at [426, 121] on div "Driver’s License issued by U.S State or outlying US possession" at bounding box center [593, 118] width 527 height 15
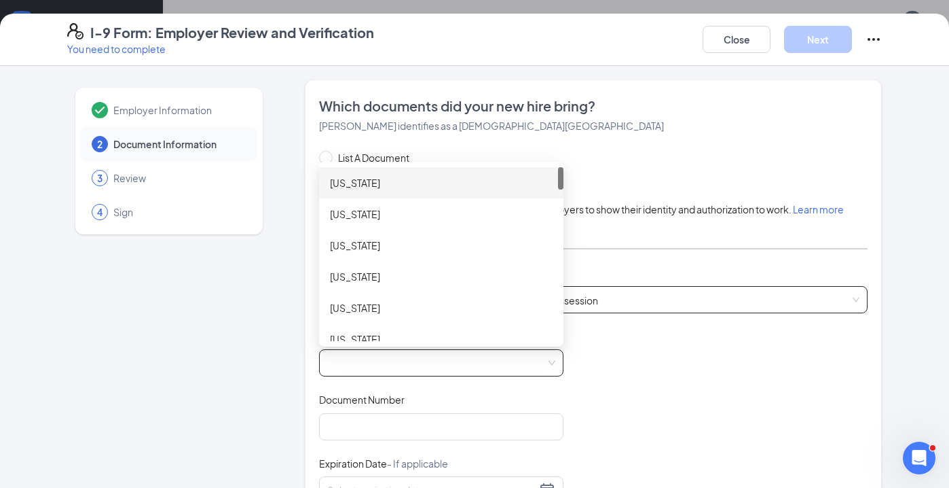
click at [354, 365] on span at bounding box center [441, 363] width 228 height 26
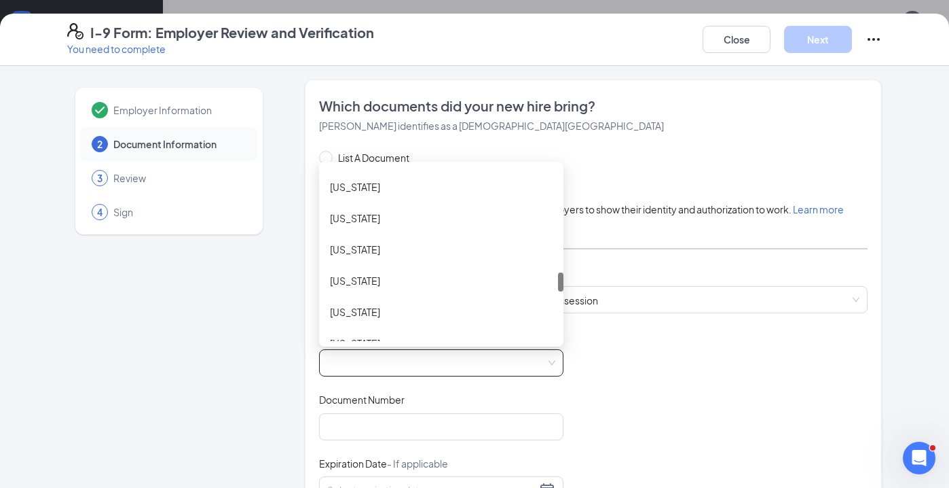
scroll to position [945, 0]
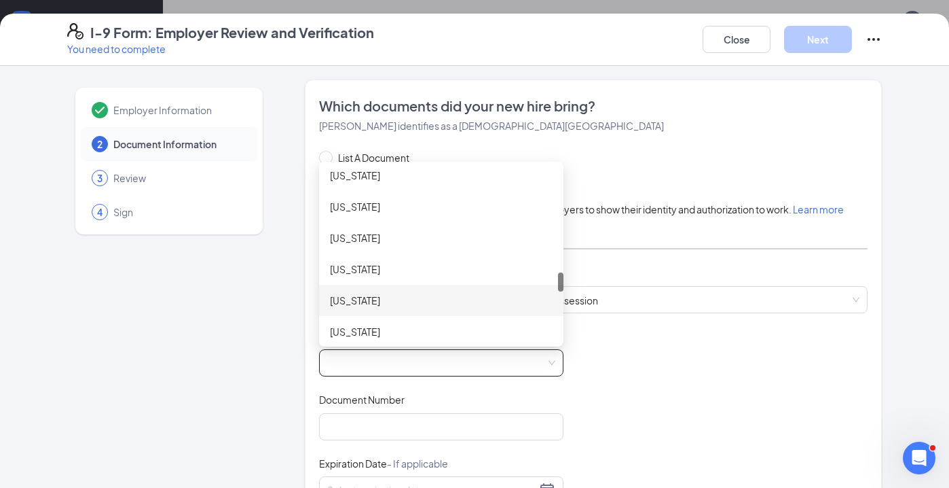
click at [357, 303] on div "New York" at bounding box center [441, 300] width 223 height 15
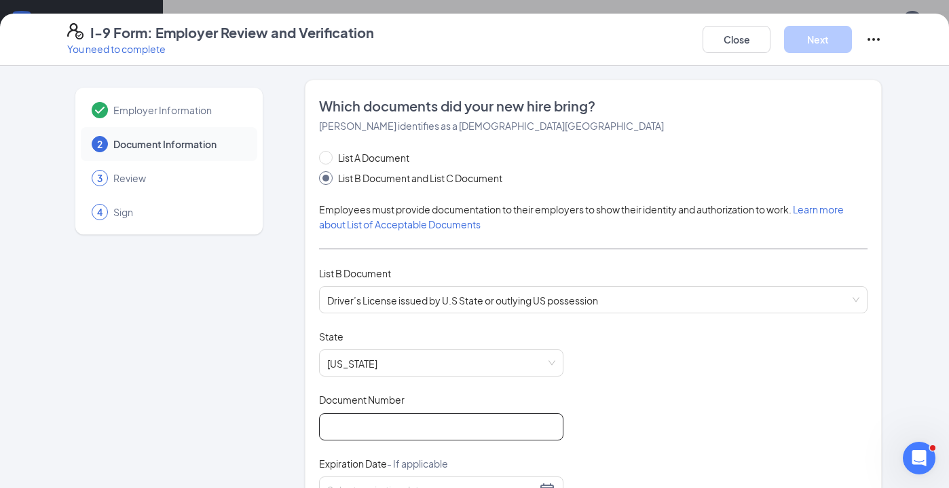
click at [346, 429] on input "Document Number" at bounding box center [441, 426] width 244 height 27
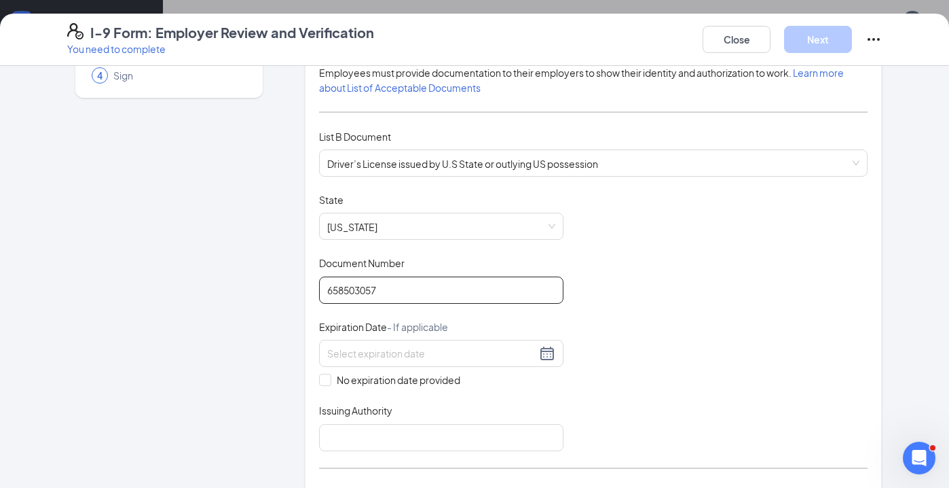
scroll to position [156, 0]
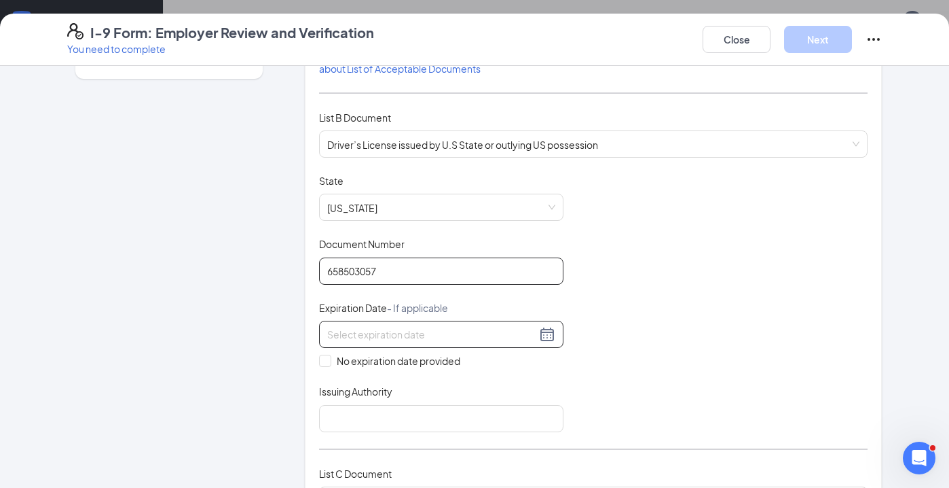
type input "658503057"
click at [346, 327] on input at bounding box center [431, 334] width 209 height 15
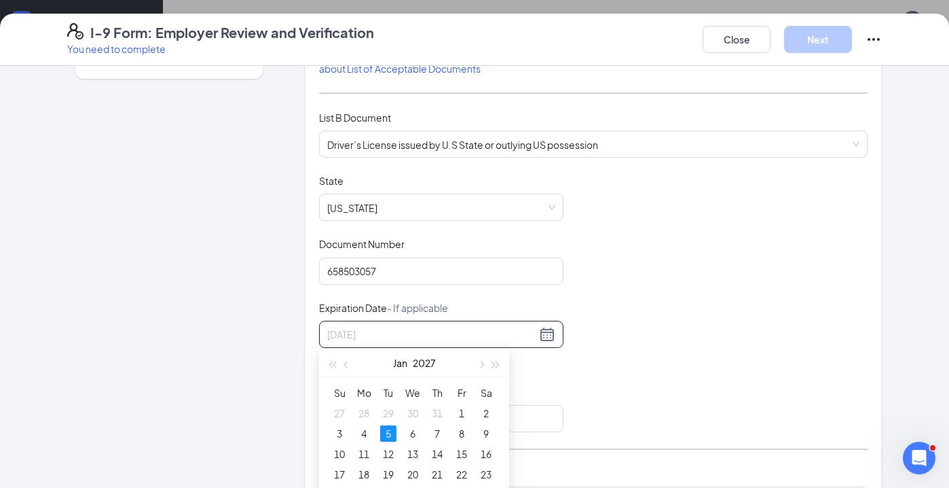
type input "01/05/2027"
click at [391, 433] on div "5" at bounding box center [388, 433] width 16 height 16
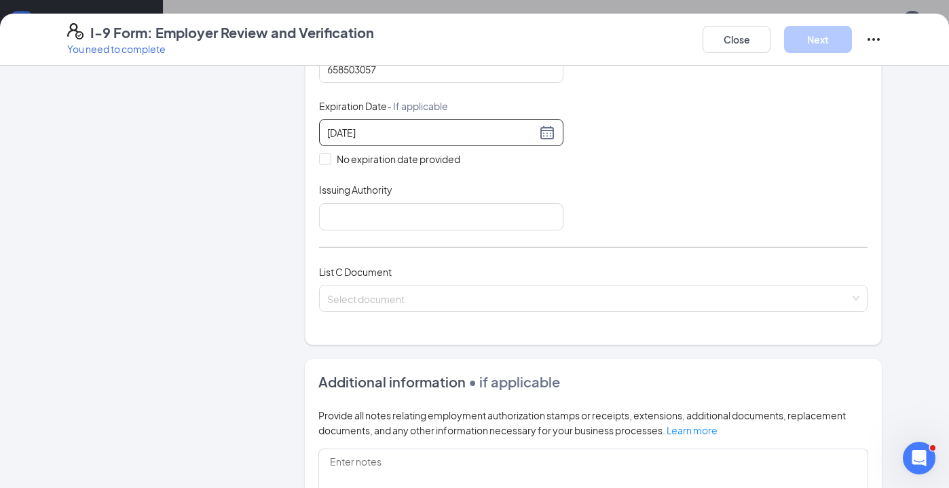
scroll to position [359, 0]
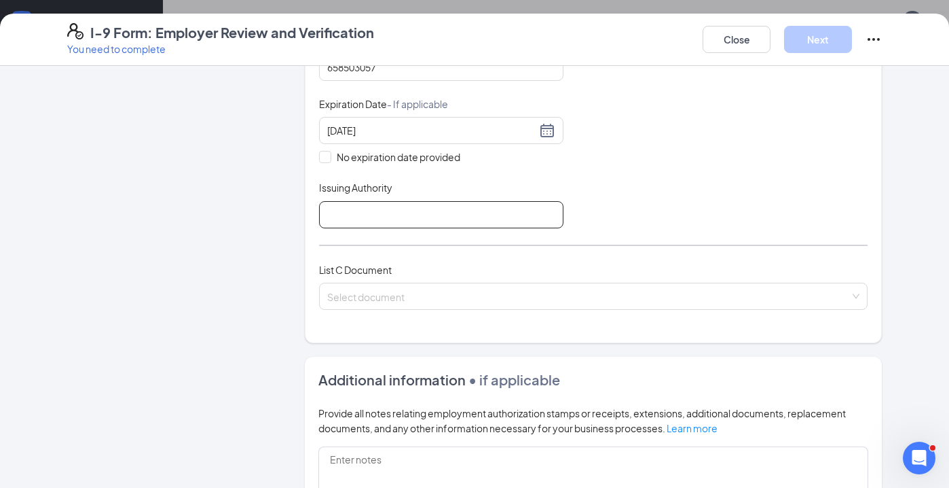
click at [360, 213] on input "Issuing Authority" at bounding box center [441, 214] width 244 height 27
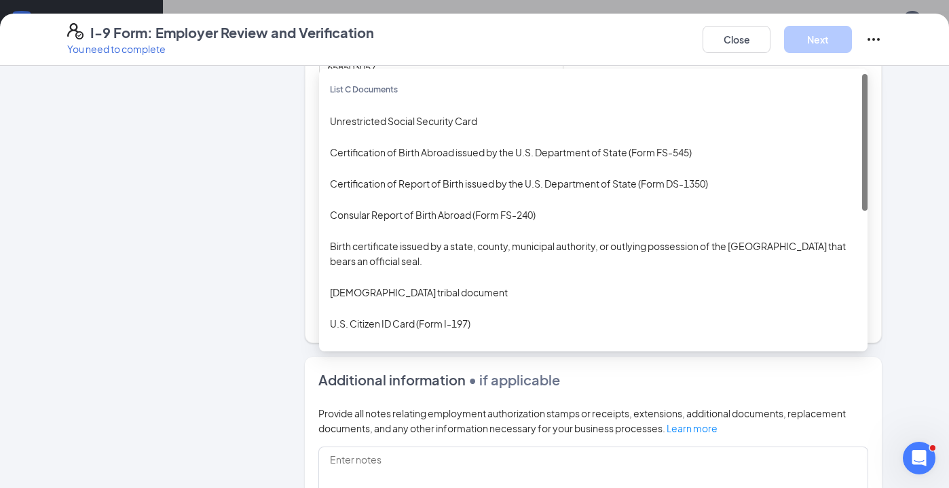
click at [348, 301] on div "Select document List C Documents Unrestricted Social Security Card Certificatio…" at bounding box center [593, 295] width 549 height 27
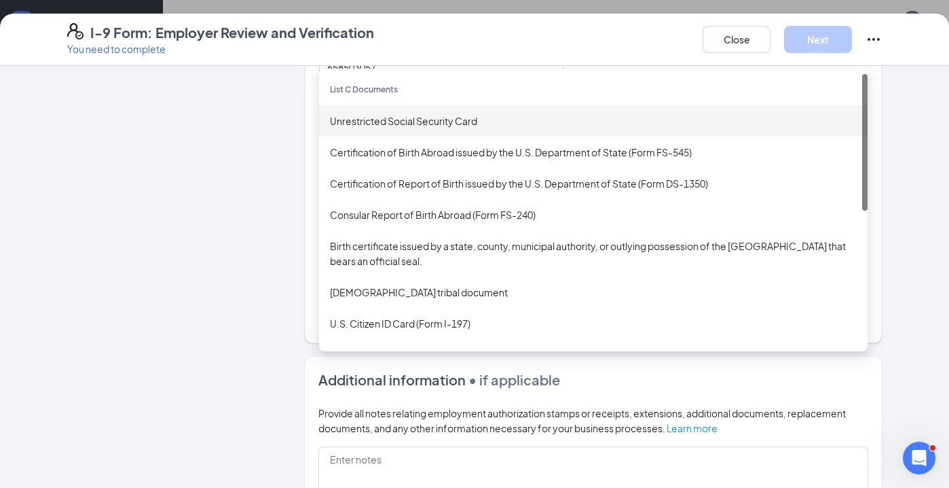
type input "New York State DMV"
click at [438, 117] on div "Unrestricted Social Security Card" at bounding box center [593, 120] width 527 height 15
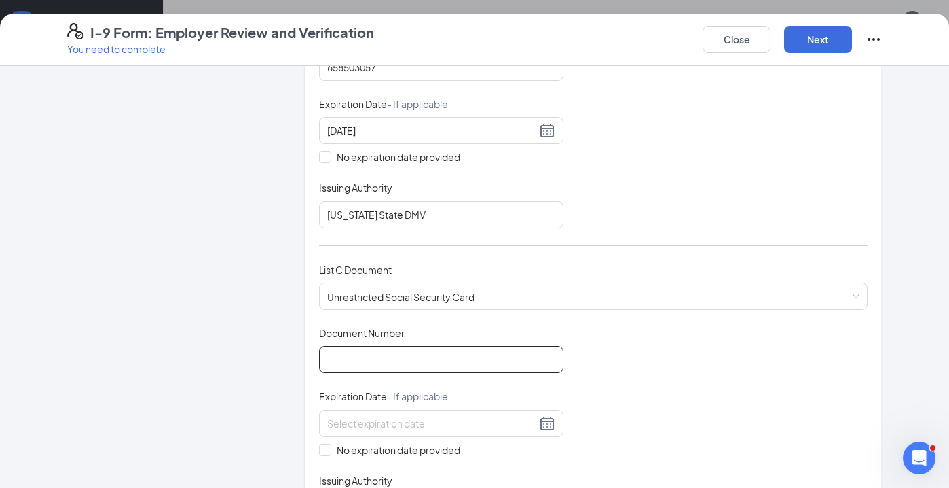
click at [348, 352] on input "Document Number" at bounding box center [441, 359] width 244 height 27
type input "130946048"
click at [326, 446] on input "No expiration date provided" at bounding box center [324, 448] width 10 height 10
checkbox input "true"
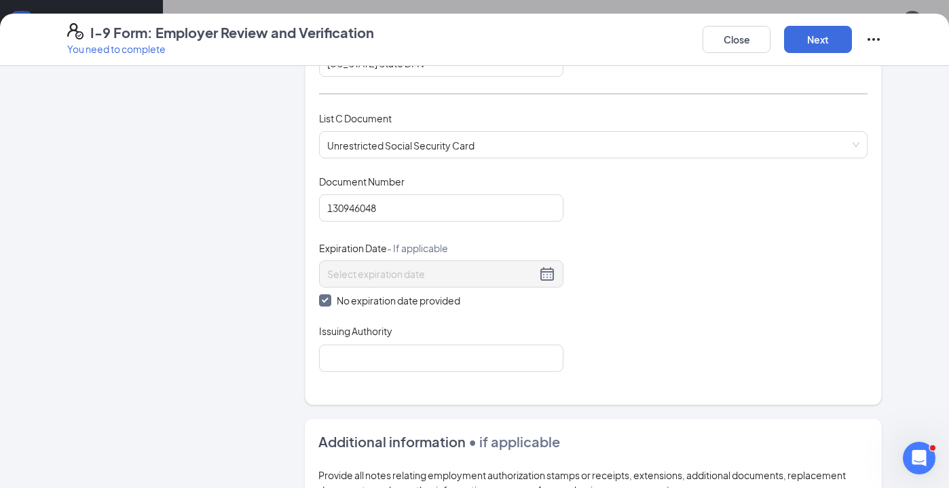
scroll to position [533, 0]
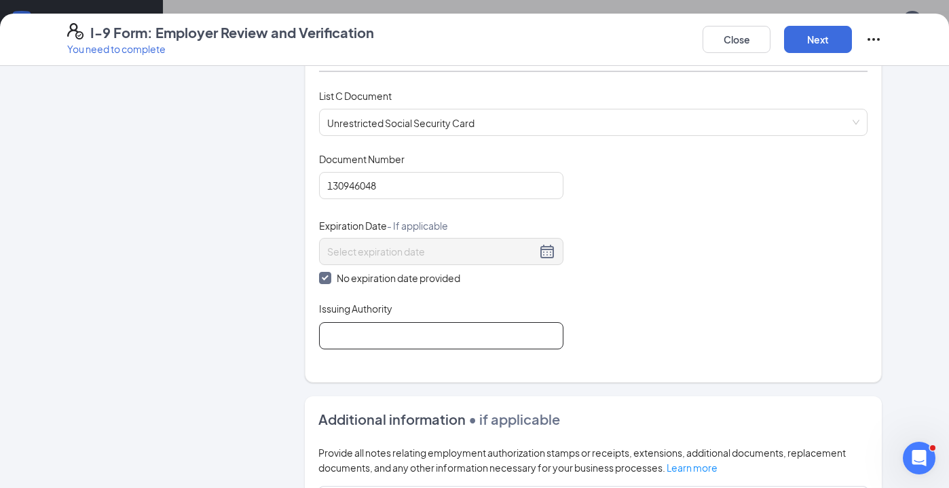
click at [346, 335] on input "Issuing Authority" at bounding box center [441, 335] width 244 height 27
click at [327, 332] on input "Social Security Administration" at bounding box center [441, 335] width 244 height 27
type input "US Social Security Administration"
click at [818, 41] on button "Next" at bounding box center [818, 39] width 68 height 27
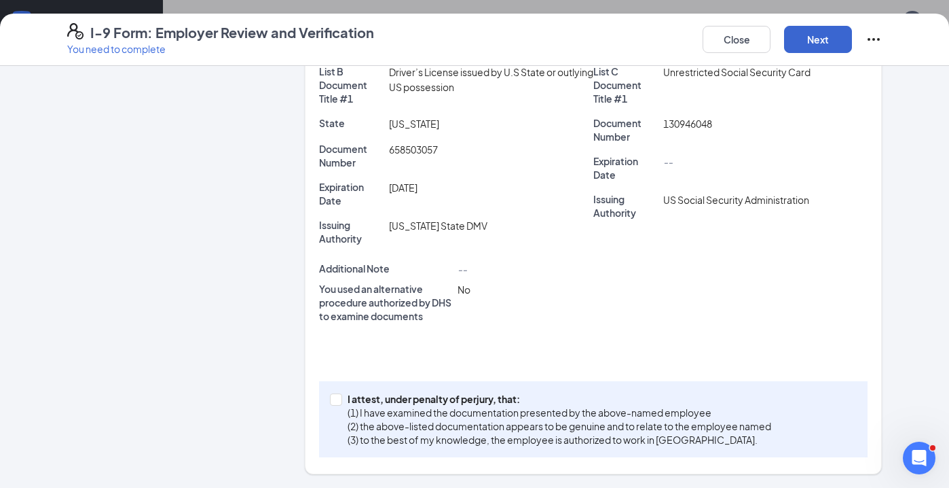
scroll to position [306, 0]
click at [342, 398] on span "I attest, under penalty of perjury, that: (1) I have examined the documentation…" at bounding box center [559, 420] width 435 height 54
click at [340, 398] on input "I attest, under penalty of perjury, that: (1) I have examined the documentation…" at bounding box center [335, 399] width 10 height 10
checkbox input "true"
click at [821, 37] on button "Next" at bounding box center [818, 39] width 68 height 27
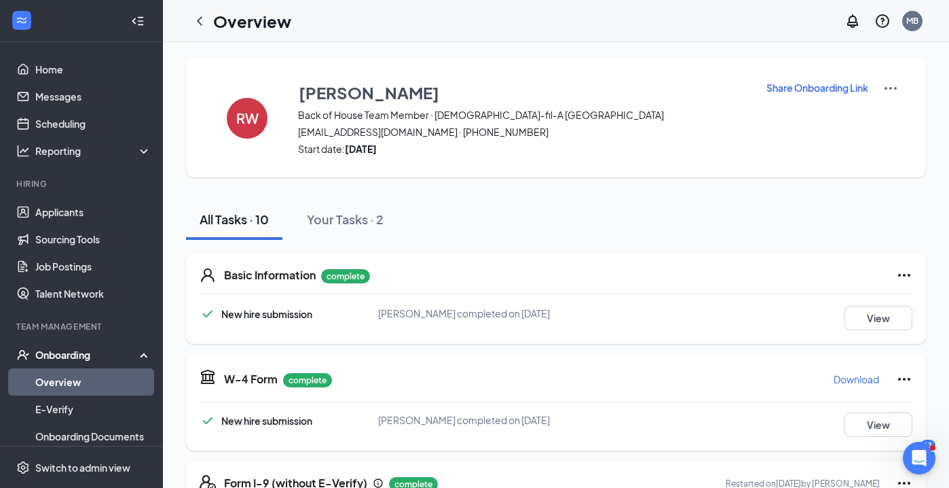
scroll to position [0, 0]
click at [202, 20] on icon "ChevronLeft" at bounding box center [200, 21] width 16 height 16
